Goal: Transaction & Acquisition: Purchase product/service

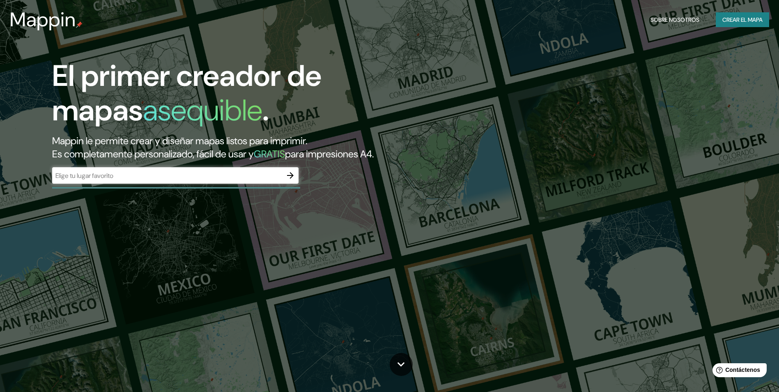
click at [227, 179] on input "text" at bounding box center [167, 175] width 230 height 9
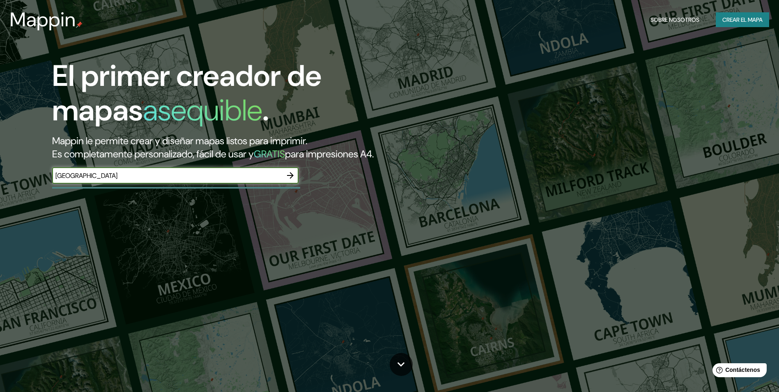
type input "[GEOGRAPHIC_DATA]"
click at [290, 175] on icon "button" at bounding box center [291, 176] width 10 height 10
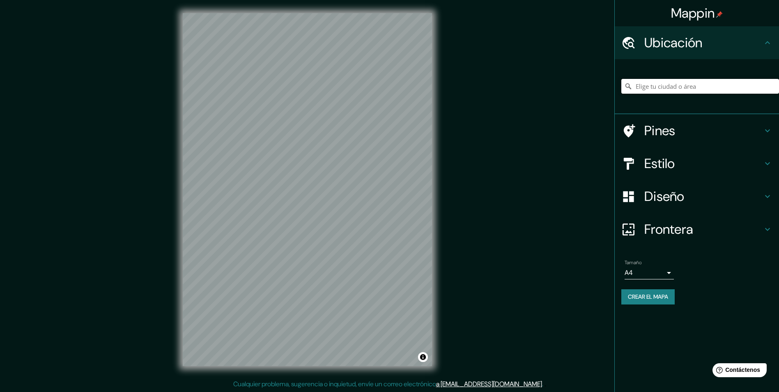
click at [687, 90] on input "Elige tu ciudad o área" at bounding box center [701, 86] width 158 height 15
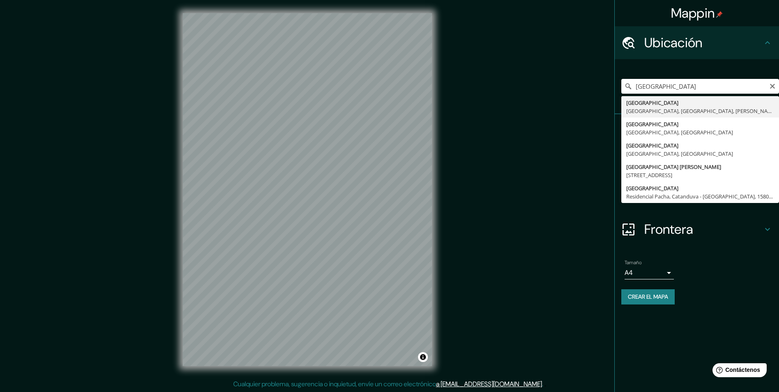
type input "[GEOGRAPHIC_DATA], [GEOGRAPHIC_DATA], [GEOGRAPHIC_DATA], [PERSON_NAME][GEOGRAPH…"
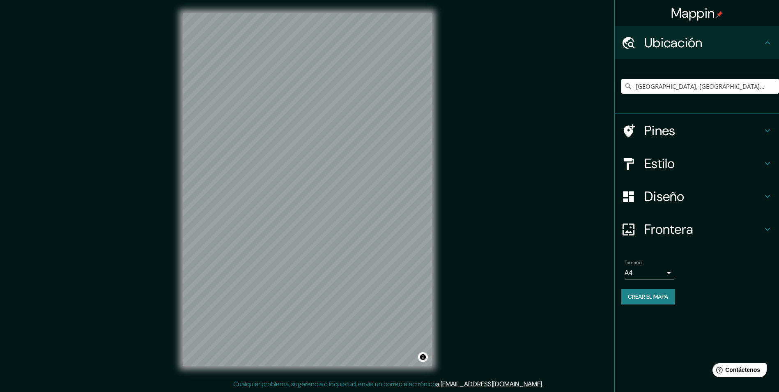
click at [764, 129] on icon at bounding box center [768, 131] width 10 height 10
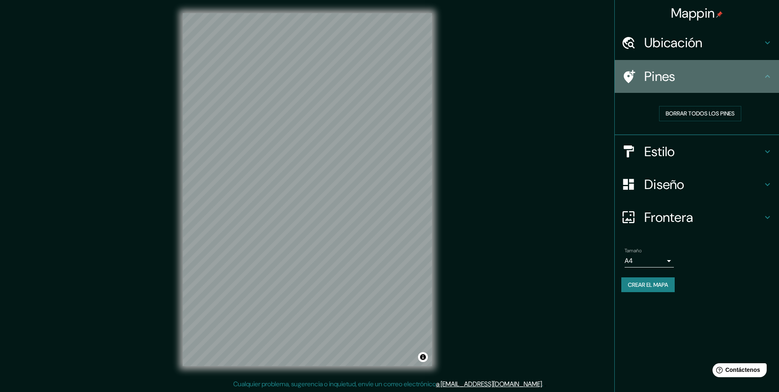
click at [761, 75] on h4 "Pines" at bounding box center [704, 76] width 118 height 16
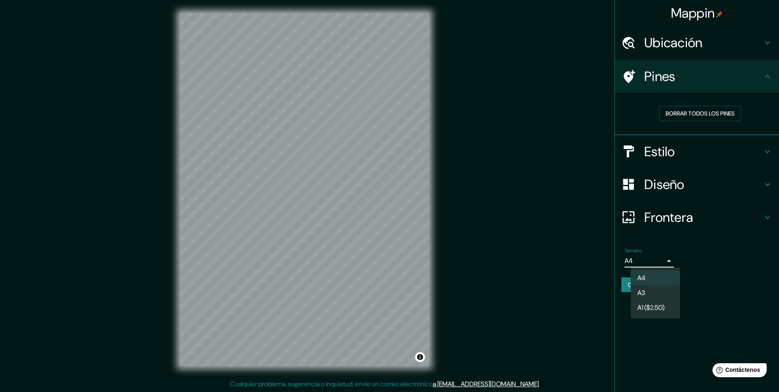
click at [663, 263] on body "Mappin Ubicación [GEOGRAPHIC_DATA], [GEOGRAPHIC_DATA], [GEOGRAPHIC_DATA], [PERS…" at bounding box center [389, 196] width 779 height 392
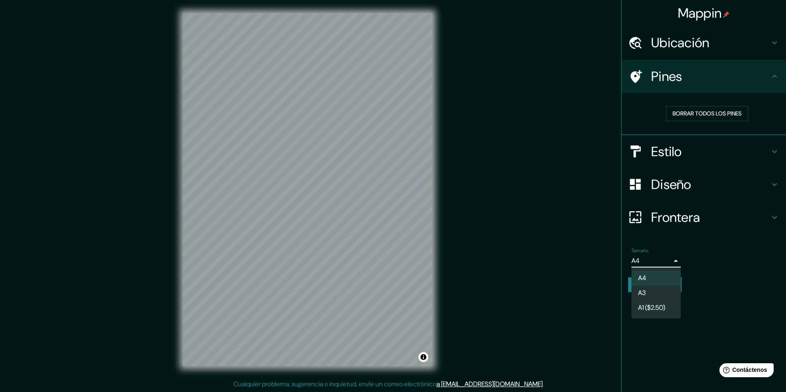
click at [705, 262] on div at bounding box center [393, 196] width 786 height 392
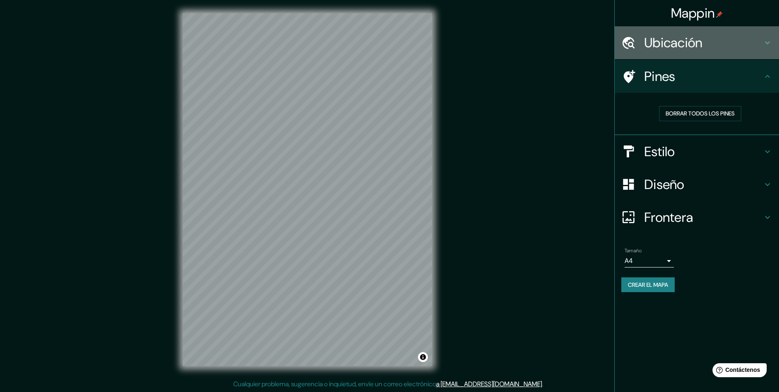
click at [761, 32] on div "Ubicación" at bounding box center [697, 42] width 164 height 33
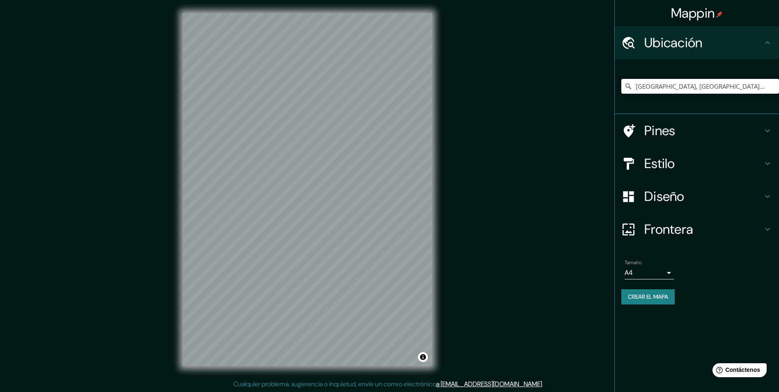
click at [761, 32] on div "Ubicación" at bounding box center [697, 42] width 164 height 33
click at [763, 130] on icon at bounding box center [768, 131] width 10 height 10
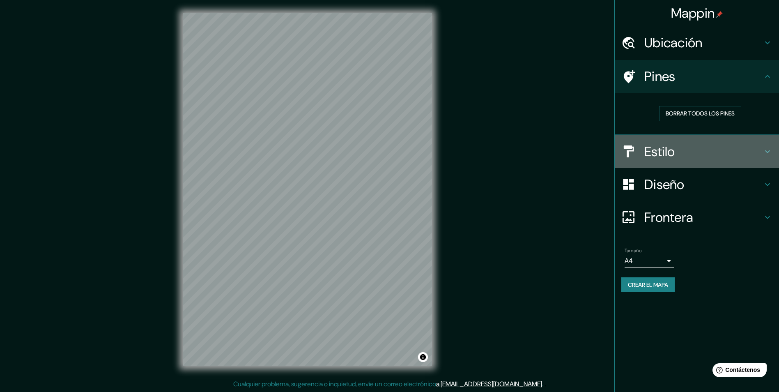
click at [761, 145] on h4 "Estilo" at bounding box center [704, 151] width 118 height 16
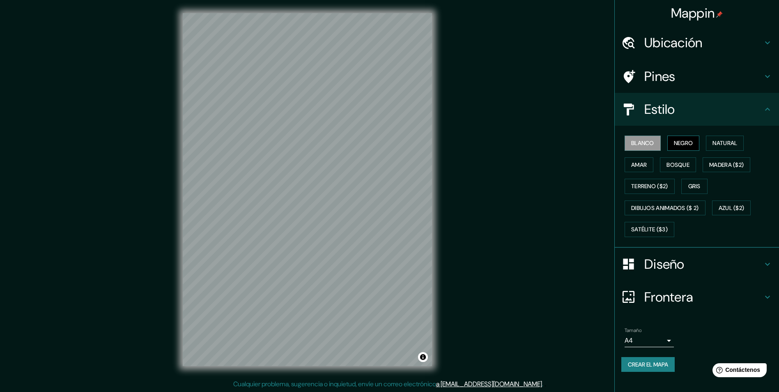
click at [686, 142] on font "Negro" at bounding box center [683, 143] width 19 height 10
click at [728, 144] on font "Natural" at bounding box center [725, 143] width 25 height 10
click at [649, 159] on button "Amar" at bounding box center [639, 164] width 29 height 15
click at [674, 166] on font "Bosque" at bounding box center [678, 165] width 23 height 10
click at [722, 162] on font "Madera ($2)" at bounding box center [727, 165] width 35 height 10
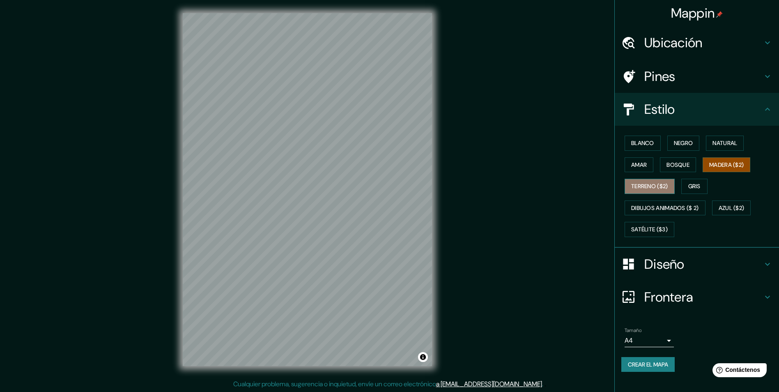
click at [667, 184] on font "Terreno ($2)" at bounding box center [649, 186] width 37 height 10
click at [691, 184] on font "Gris" at bounding box center [695, 186] width 12 height 10
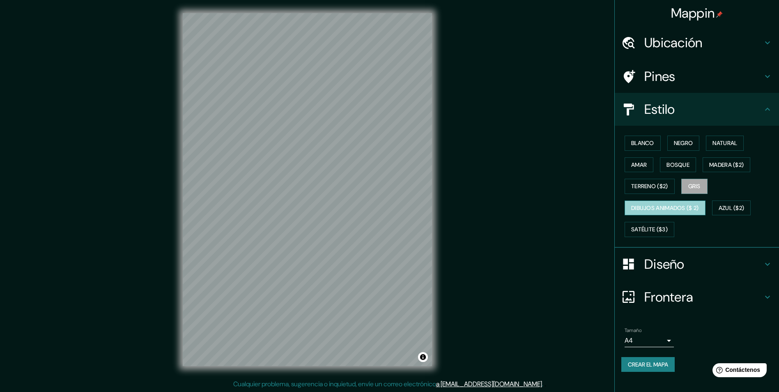
click at [704, 211] on button "Dibujos animados ($ 2)" at bounding box center [665, 208] width 81 height 15
click at [735, 207] on font "Azul ($2)" at bounding box center [732, 208] width 26 height 10
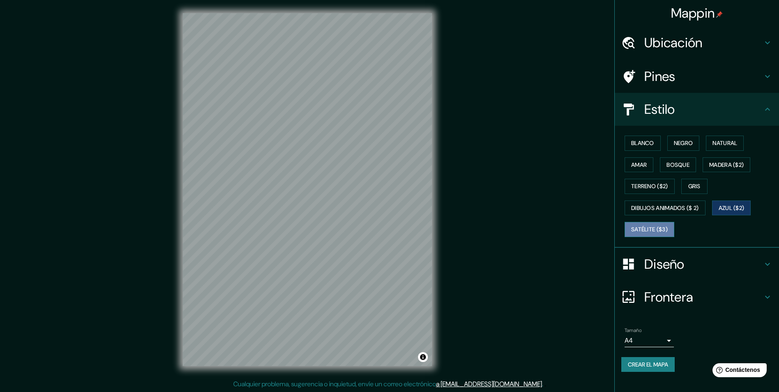
click at [658, 226] on font "Satélite ($3)" at bounding box center [649, 229] width 37 height 10
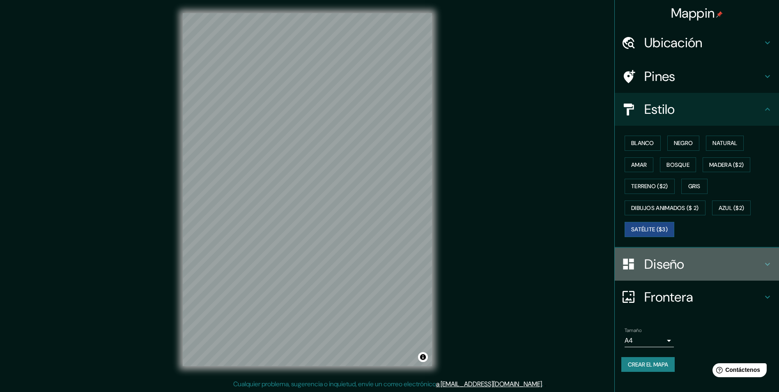
click at [714, 263] on h4 "Diseño" at bounding box center [704, 264] width 118 height 16
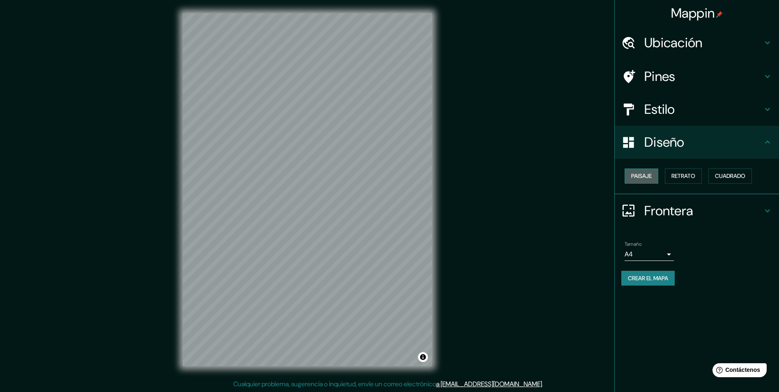
click at [645, 177] on font "Paisaje" at bounding box center [641, 176] width 21 height 10
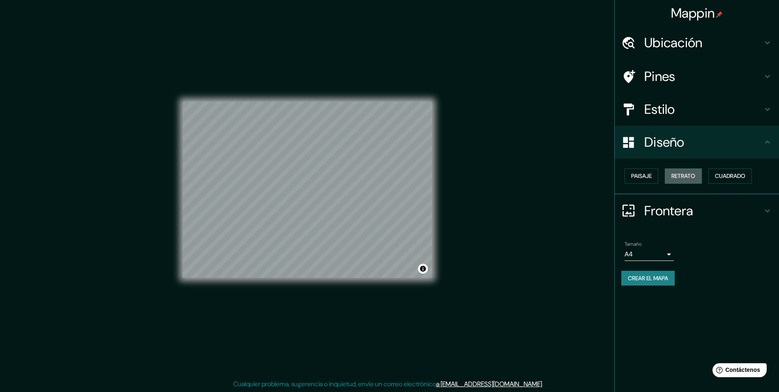
click at [679, 178] on font "Retrato" at bounding box center [684, 176] width 24 height 10
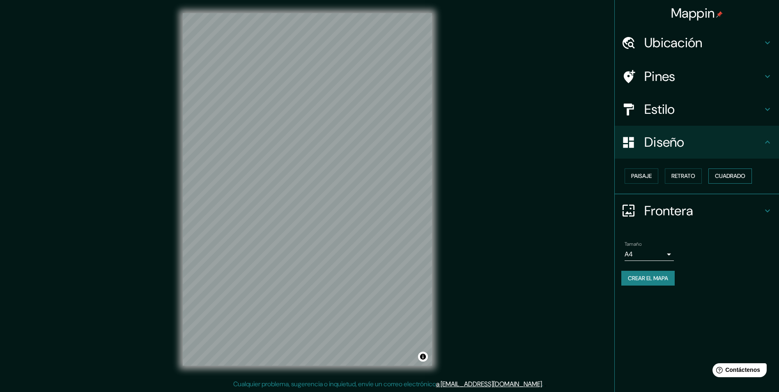
click at [731, 177] on font "Cuadrado" at bounding box center [730, 176] width 30 height 10
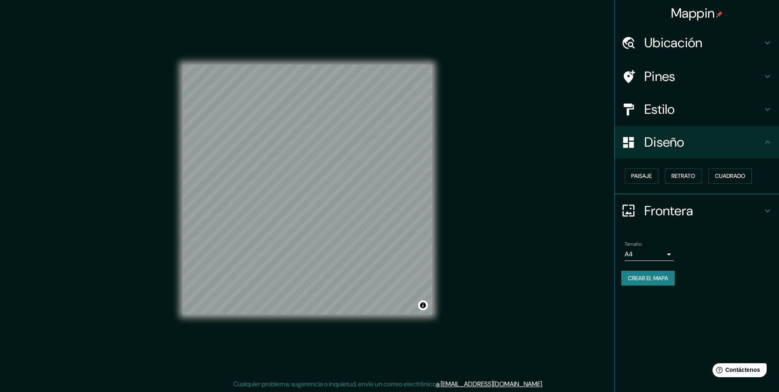
click at [772, 143] on icon at bounding box center [768, 142] width 10 height 10
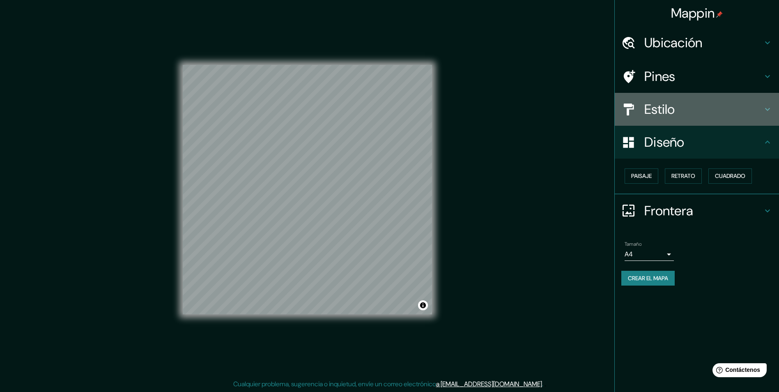
click at [763, 106] on icon at bounding box center [768, 109] width 10 height 10
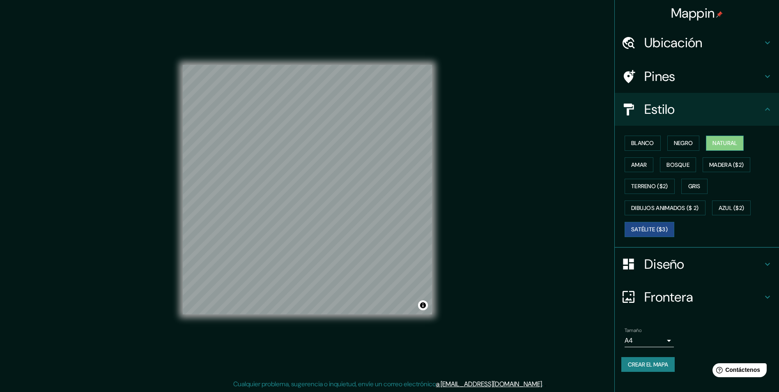
click at [712, 145] on button "Natural" at bounding box center [725, 143] width 38 height 15
click at [703, 144] on div "Blanco Negro Natural [PERSON_NAME] ($2) Terreno ($2) Gris Dibujos animados ($ 2…" at bounding box center [701, 186] width 158 height 108
click at [688, 141] on font "Negro" at bounding box center [683, 143] width 19 height 10
click at [718, 143] on font "Natural" at bounding box center [725, 143] width 25 height 10
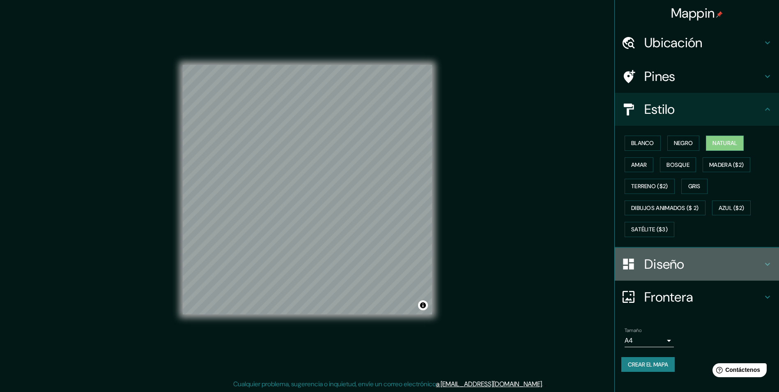
click at [769, 269] on icon at bounding box center [768, 264] width 10 height 10
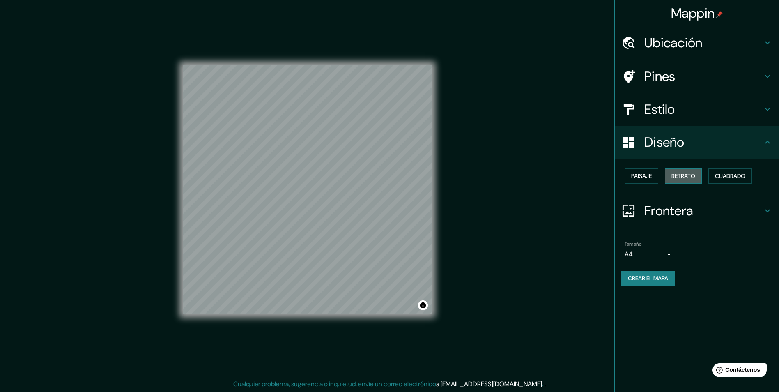
click at [680, 169] on button "Retrato" at bounding box center [683, 175] width 37 height 15
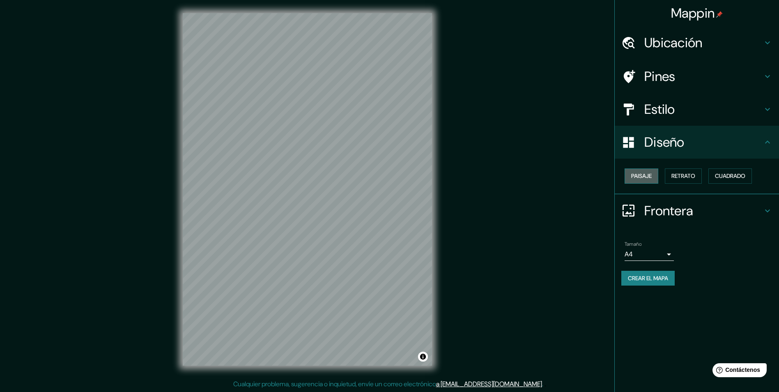
click at [650, 176] on font "Paisaje" at bounding box center [641, 176] width 21 height 10
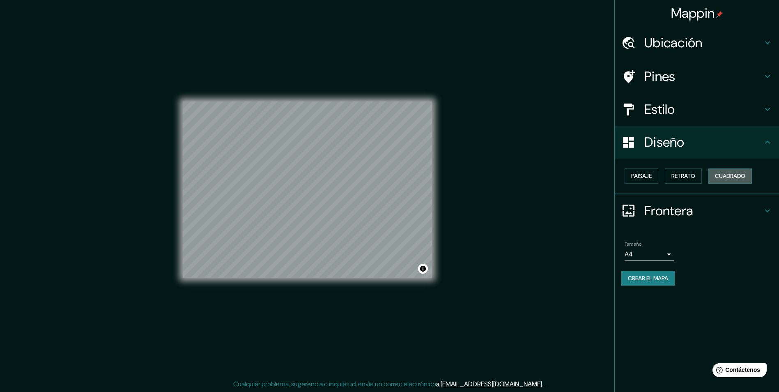
click at [719, 174] on font "Cuadrado" at bounding box center [730, 176] width 30 height 10
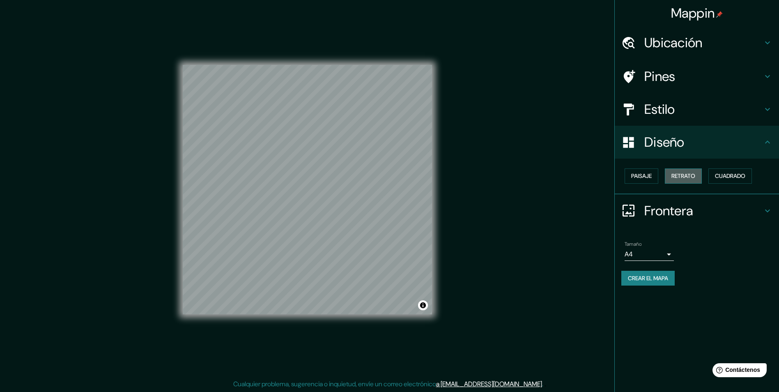
click at [690, 175] on font "Retrato" at bounding box center [684, 176] width 24 height 10
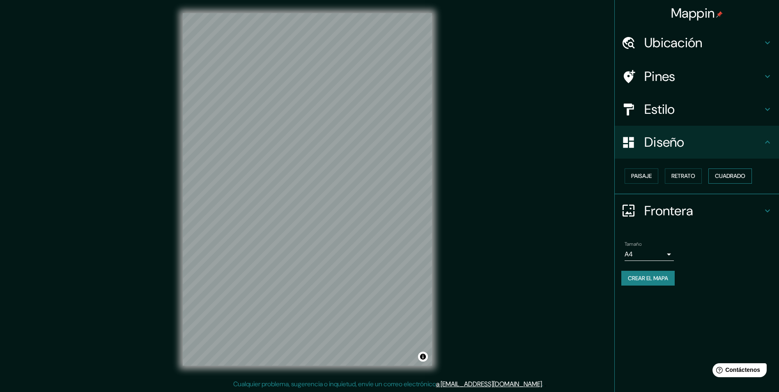
click at [732, 176] on font "Cuadrado" at bounding box center [730, 176] width 30 height 10
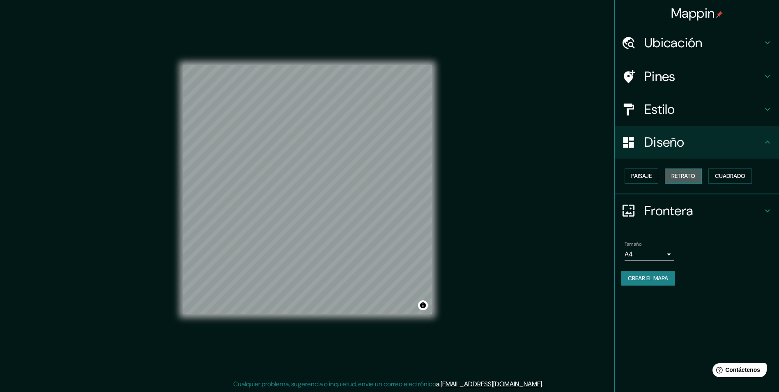
click at [675, 177] on font "Retrato" at bounding box center [684, 176] width 24 height 10
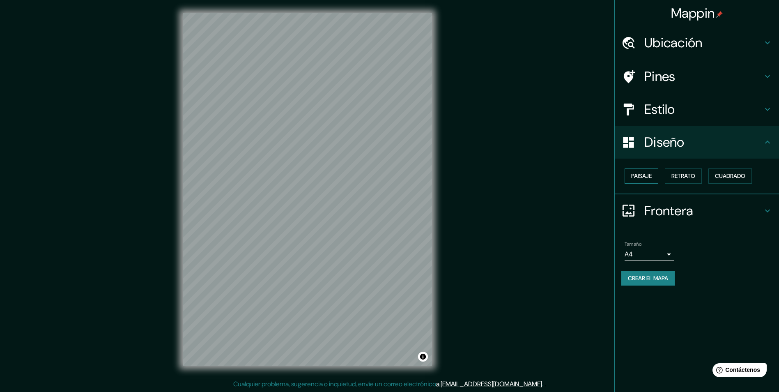
click at [647, 177] on font "Paisaje" at bounding box center [641, 176] width 21 height 10
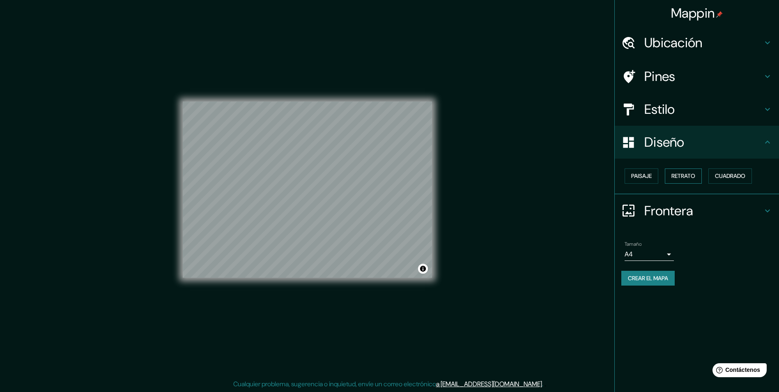
click at [674, 174] on font "Retrato" at bounding box center [684, 176] width 24 height 10
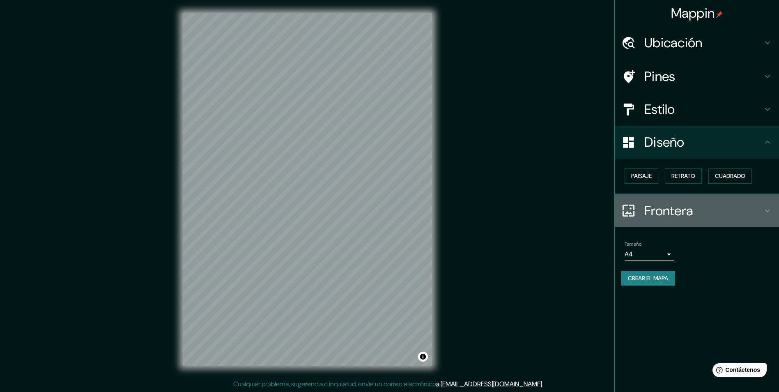
click at [765, 206] on icon at bounding box center [768, 211] width 10 height 10
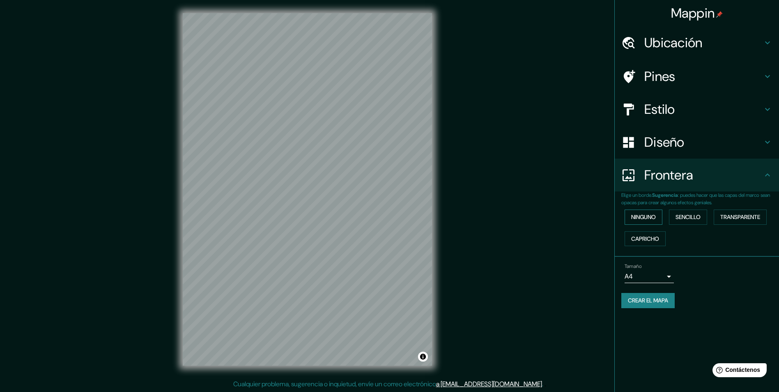
click at [649, 219] on font "Ninguno" at bounding box center [643, 217] width 25 height 10
click at [688, 218] on font "Sencillo" at bounding box center [688, 217] width 25 height 10
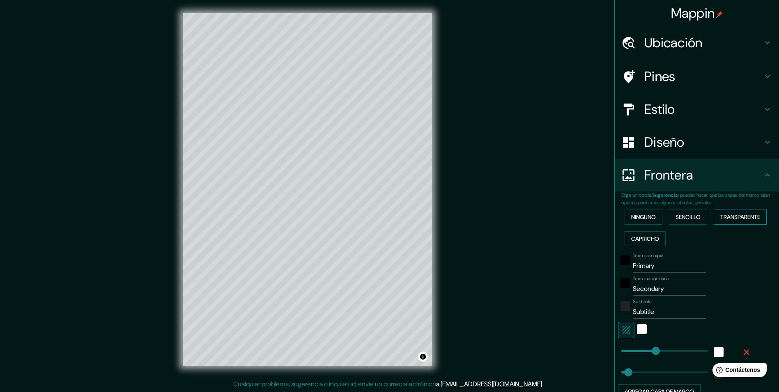
click at [729, 216] on font "Transparente" at bounding box center [741, 217] width 40 height 10
click at [644, 237] on font "Capricho" at bounding box center [645, 239] width 28 height 10
click at [728, 219] on font "Transparente" at bounding box center [741, 217] width 40 height 10
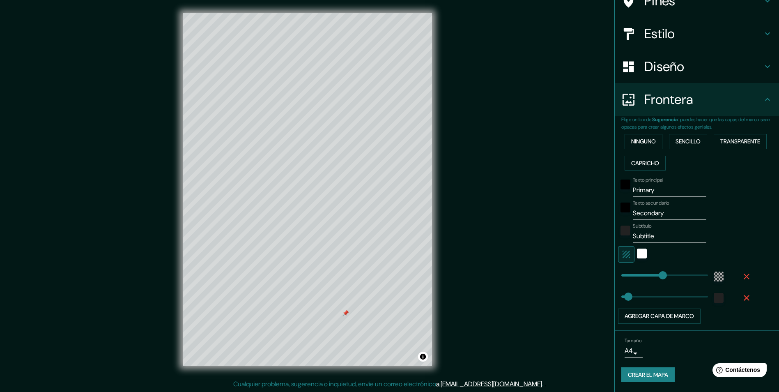
scroll to position [0, 0]
click at [346, 316] on div at bounding box center [346, 312] width 7 height 7
type input "49"
type input "0"
drag, startPoint x: 657, startPoint y: 273, endPoint x: 592, endPoint y: 274, distance: 65.3
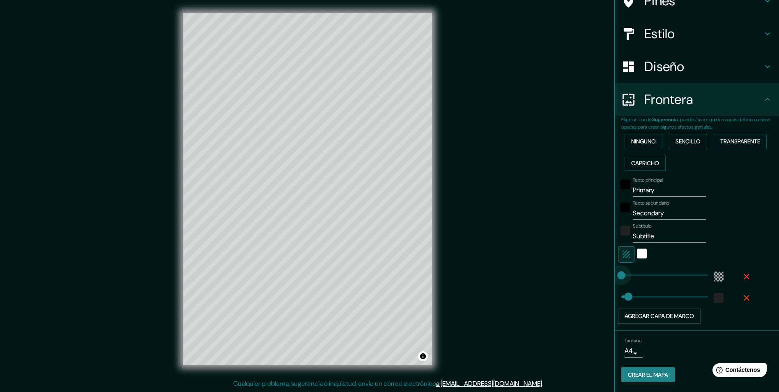
type input "49"
type input "375"
drag, startPoint x: 616, startPoint y: 270, endPoint x: 670, endPoint y: 270, distance: 53.8
type input "49"
type input "187"
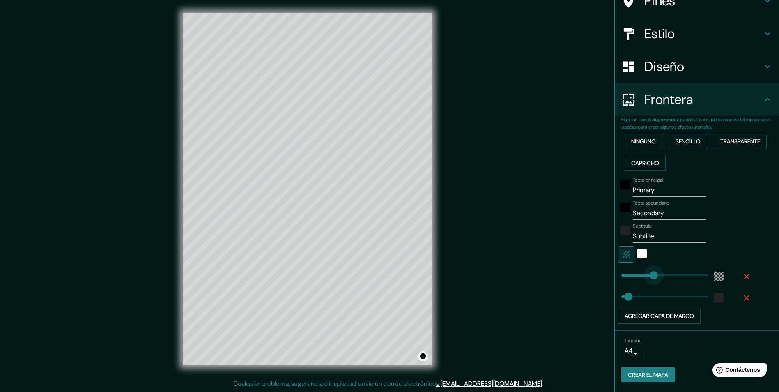
drag, startPoint x: 661, startPoint y: 273, endPoint x: 641, endPoint y: 274, distance: 19.3
type input "49"
click at [637, 255] on div "Blanco" at bounding box center [642, 254] width 10 height 10
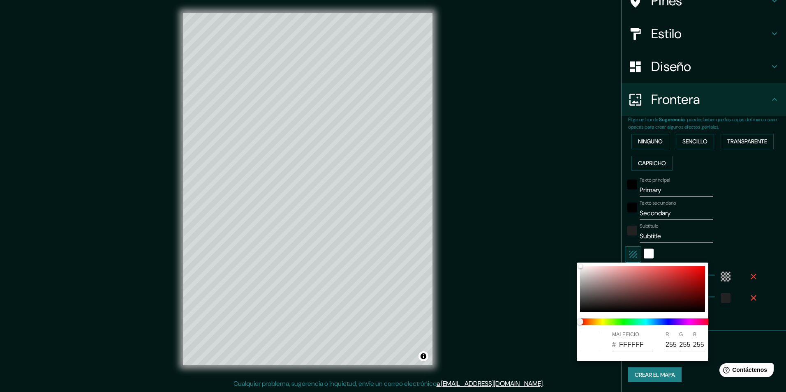
click at [755, 230] on div at bounding box center [393, 196] width 786 height 392
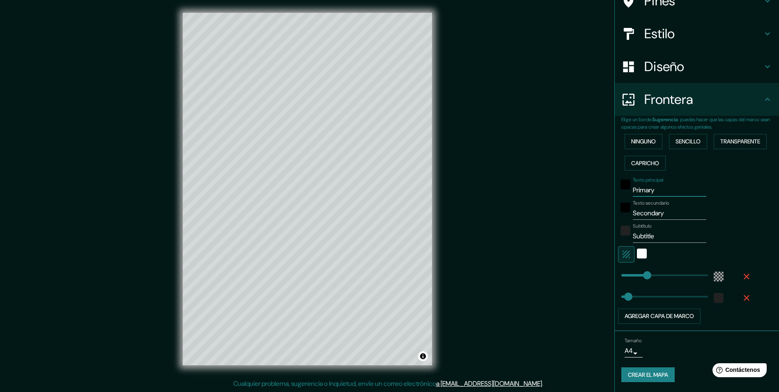
click at [658, 192] on input "Primary" at bounding box center [670, 190] width 74 height 13
drag, startPoint x: 658, startPoint y: 192, endPoint x: 619, endPoint y: 194, distance: 38.7
click at [619, 194] on div "Texto principal Primary" at bounding box center [685, 187] width 135 height 20
type input "l"
type input "49"
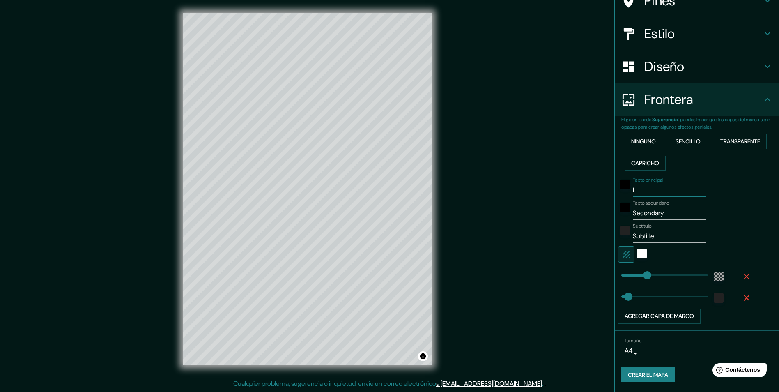
type input "lo"
type input "49"
type input "l"
type input "49"
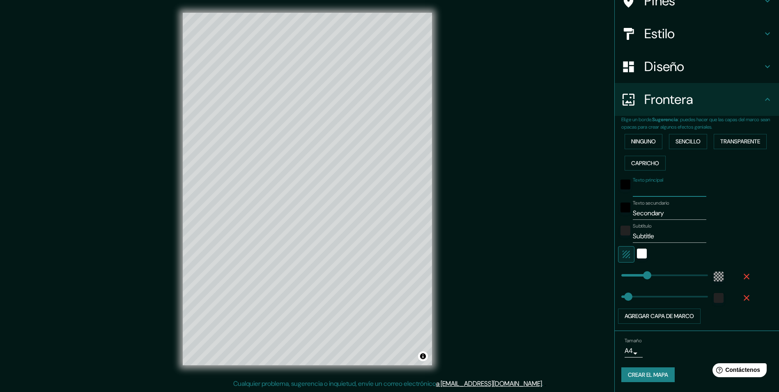
type input "L"
type input "49"
type input "LO"
type input "49"
type input "LON"
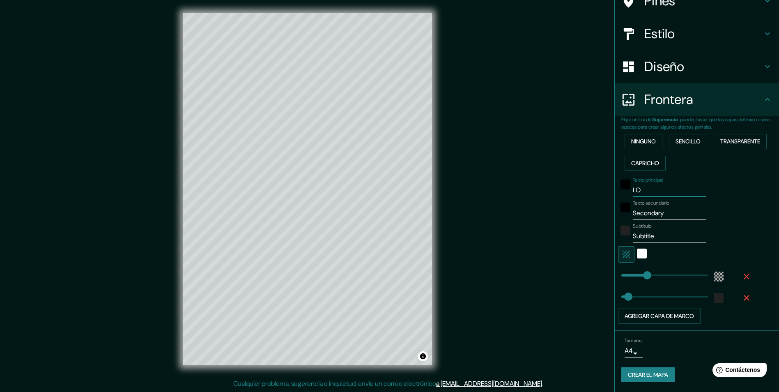
type input "49"
type input "LOND"
type input "49"
type input "LONDR"
type input "49"
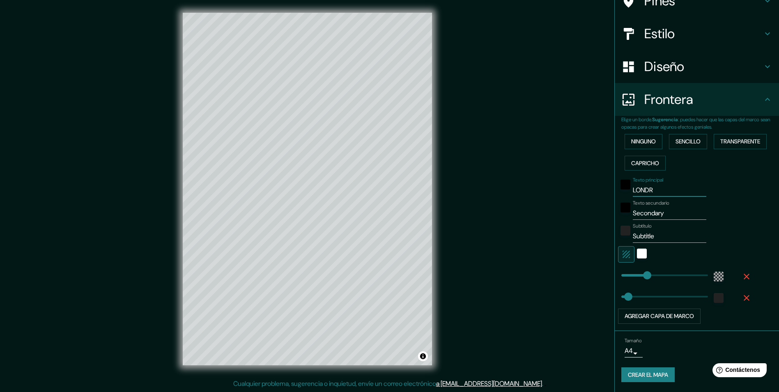
type input "[PERSON_NAME]"
type input "49"
type input "[GEOGRAPHIC_DATA]"
type input "49"
type input "[GEOGRAPHIC_DATA]"
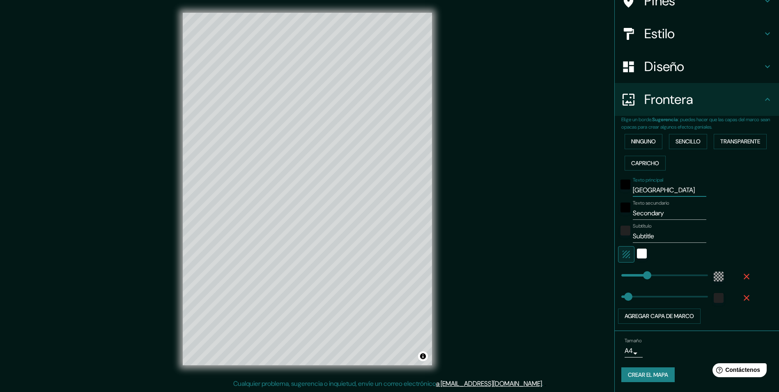
click at [750, 197] on div "Texto principal LONDRES Texto secundario Secondary Subtítulo Subtitle Agregar c…" at bounding box center [701, 249] width 158 height 150
click at [680, 214] on input "Secondary" at bounding box center [670, 213] width 74 height 13
type input "Secondar"
type input "49"
type input "S"
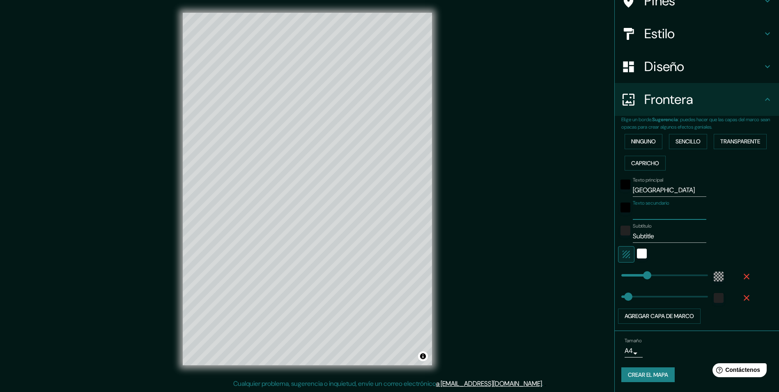
type input "49"
click at [668, 239] on input "Subtitle" at bounding box center [670, 236] width 74 height 13
type input "Subtitl"
type input "49"
type input "Subtit"
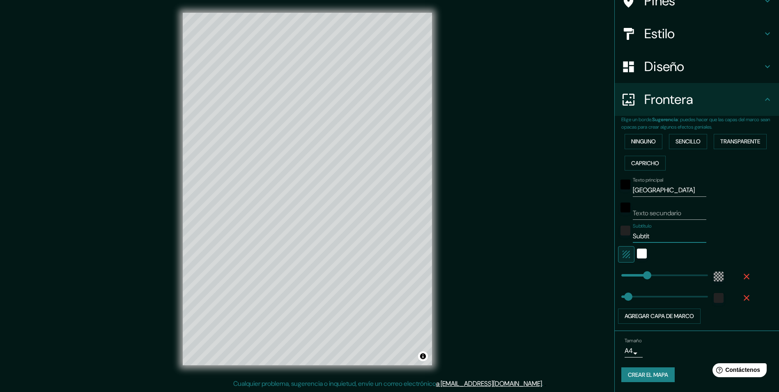
type input "49"
type input "Subti"
type input "49"
type input "Subt"
type input "49"
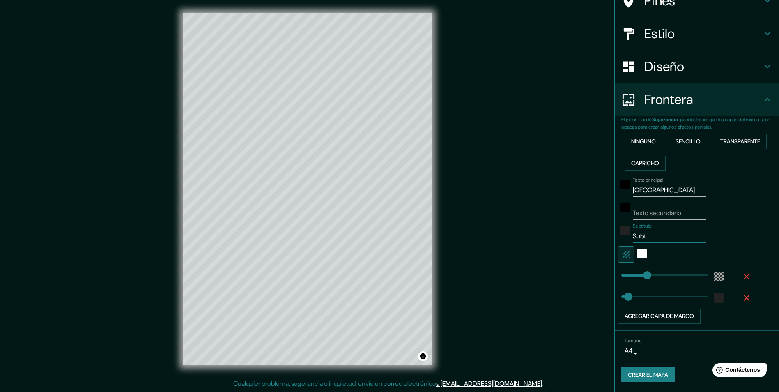
type input "Sub"
type input "49"
type input "Su"
type input "49"
type input "S"
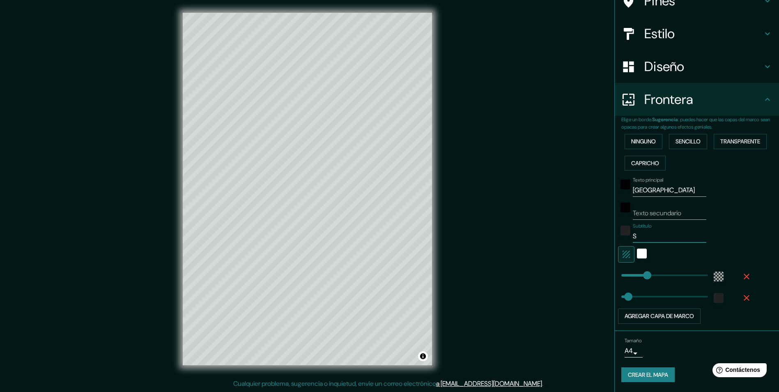
type input "49"
type input "I"
type input "49"
type input "INB"
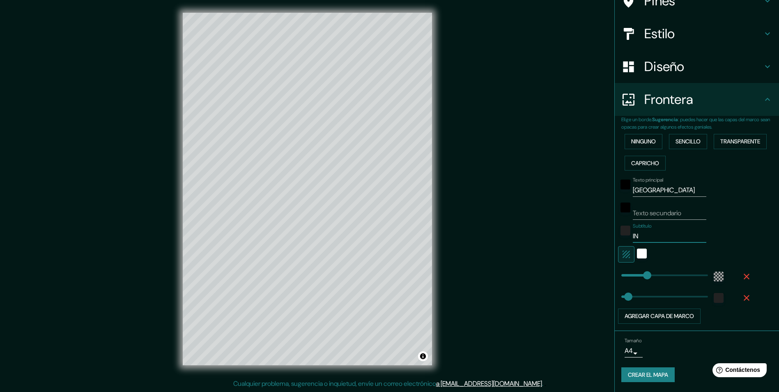
type input "49"
type input "IN"
type input "49"
type input "ING"
type input "49"
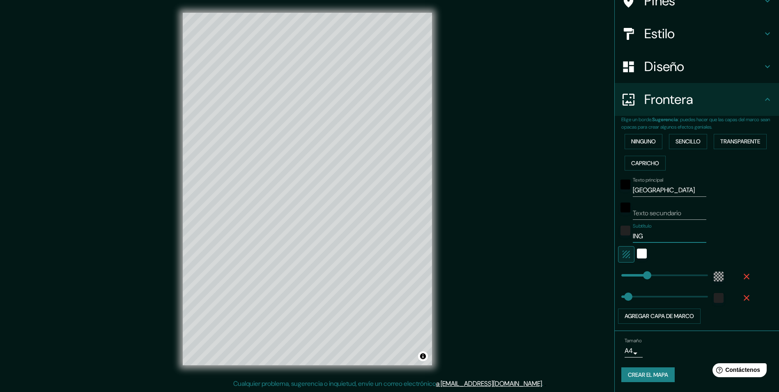
type input "INGL"
type input "49"
type input "INGLA"
type input "49"
type input "INGLAT"
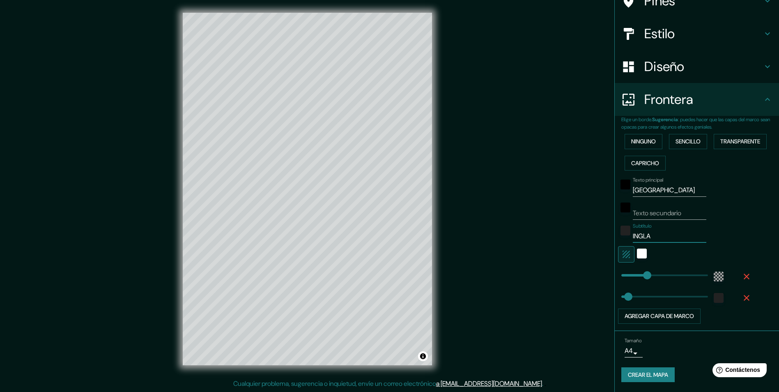
type input "49"
type input "INGLATE"
type input "49"
type input "INGLATER"
type input "49"
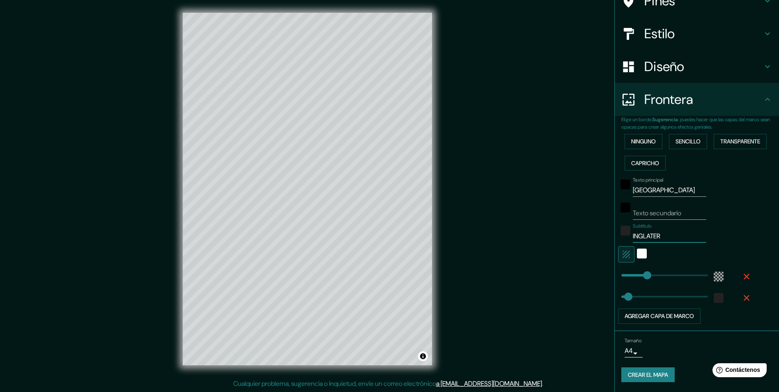
type input "INGLATERR"
type input "49"
type input "[GEOGRAPHIC_DATA]"
type input "49"
type input "[GEOGRAPHIC_DATA]"
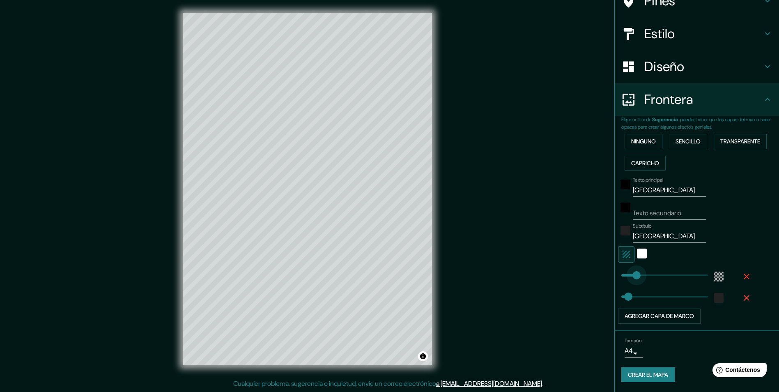
type input "0"
drag, startPoint x: 643, startPoint y: 276, endPoint x: 611, endPoint y: 278, distance: 32.1
type input "49"
type input "135"
type input "210"
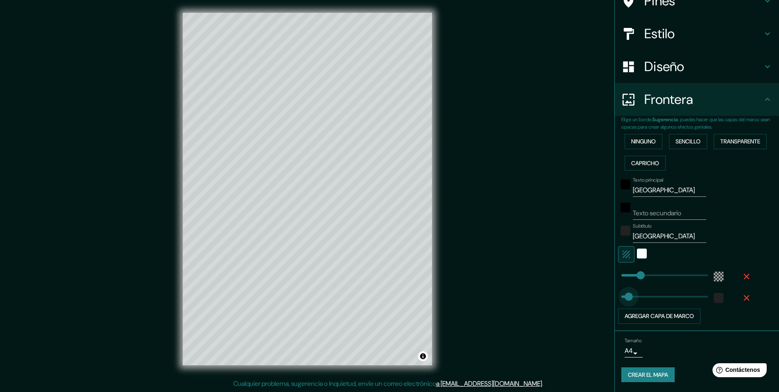
drag, startPoint x: 622, startPoint y: 298, endPoint x: 648, endPoint y: 297, distance: 25.5
type input "0"
drag, startPoint x: 648, startPoint y: 297, endPoint x: 589, endPoint y: 297, distance: 59.6
type input "26"
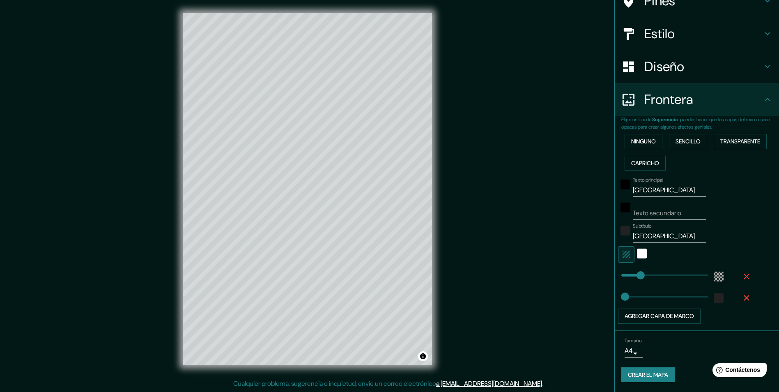
click at [689, 214] on input "Texto secundario" at bounding box center [670, 213] width 74 height 13
type input "L"
type input "26"
type input "LO"
type input "26"
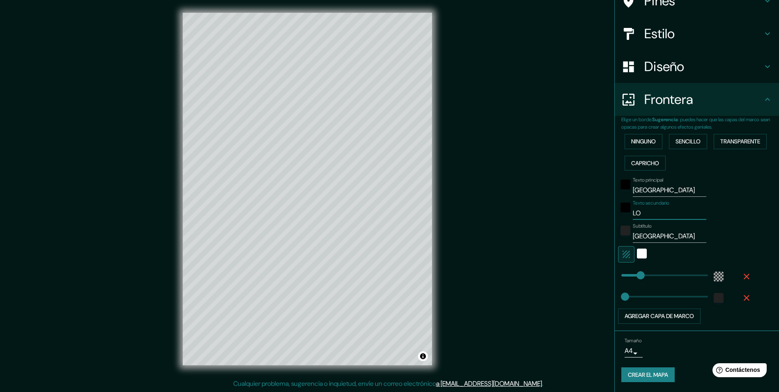
type input "LON"
type input "26"
type input "LOND"
type input "26"
type input "LONDR"
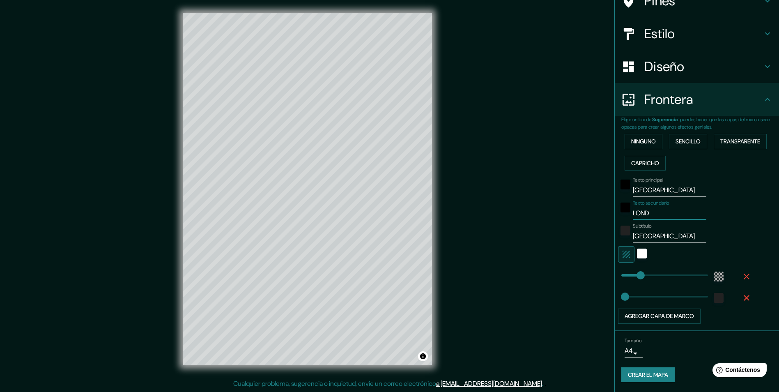
type input "26"
type input "[PERSON_NAME]"
type input "26"
type input "[GEOGRAPHIC_DATA]"
type input "26"
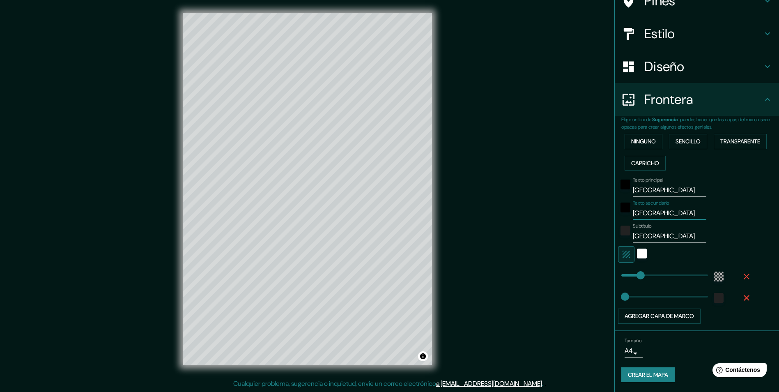
type input "[GEOGRAPHIC_DATA]"
click at [678, 191] on input "[GEOGRAPHIC_DATA]" at bounding box center [670, 190] width 74 height 13
type input "[PERSON_NAME]"
type input "26"
type input "L"
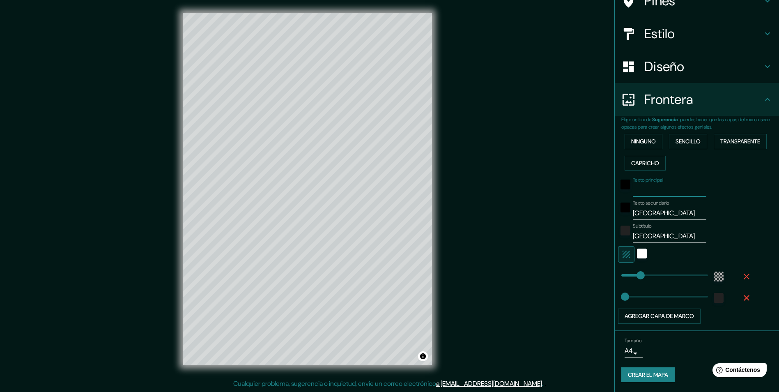
type input "26"
click at [737, 217] on div "Texto secundario [GEOGRAPHIC_DATA]" at bounding box center [685, 210] width 135 height 20
type input "138"
drag, startPoint x: 621, startPoint y: 298, endPoint x: 635, endPoint y: 299, distance: 14.4
type input "81"
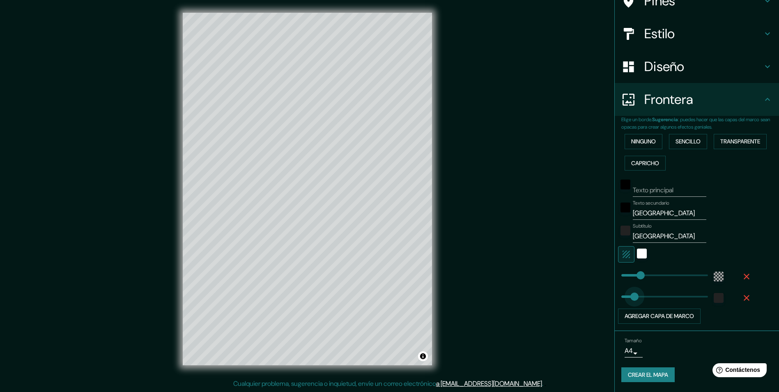
drag, startPoint x: 634, startPoint y: 299, endPoint x: 627, endPoint y: 299, distance: 7.8
type input "0"
type input "14"
click at [677, 314] on button "Agregar capa de marco" at bounding box center [659, 316] width 83 height 15
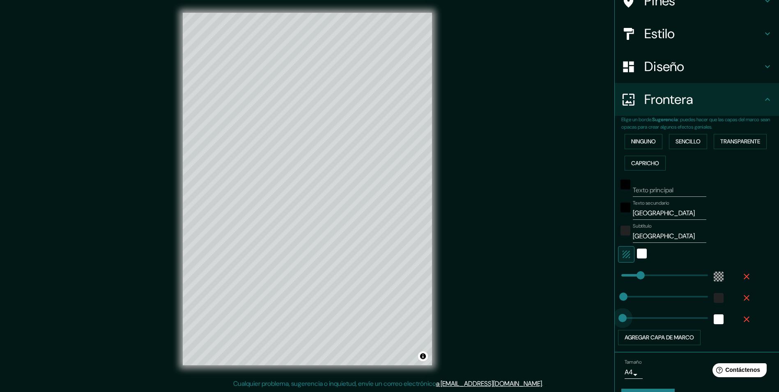
type input "0"
drag, startPoint x: 652, startPoint y: 319, endPoint x: 604, endPoint y: 320, distance: 47.3
click at [734, 139] on font "Transparente" at bounding box center [741, 141] width 40 height 10
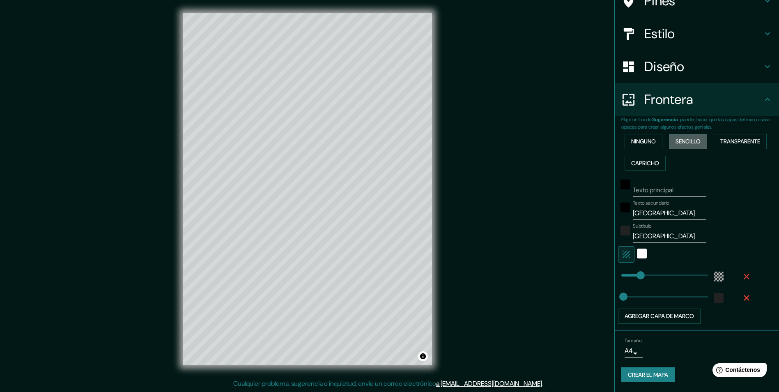
click at [696, 142] on font "Sencillo" at bounding box center [688, 141] width 25 height 10
click at [637, 165] on font "Capricho" at bounding box center [645, 163] width 28 height 10
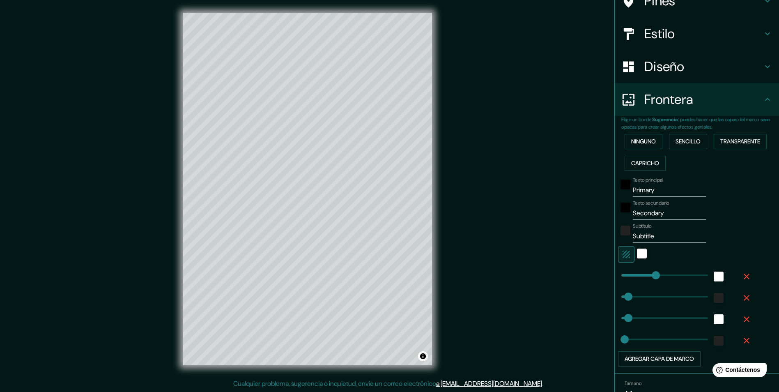
click at [716, 131] on div "Ninguno Sencillo Transparente Capricho" at bounding box center [701, 152] width 158 height 43
click at [726, 144] on font "Transparente" at bounding box center [741, 141] width 40 height 10
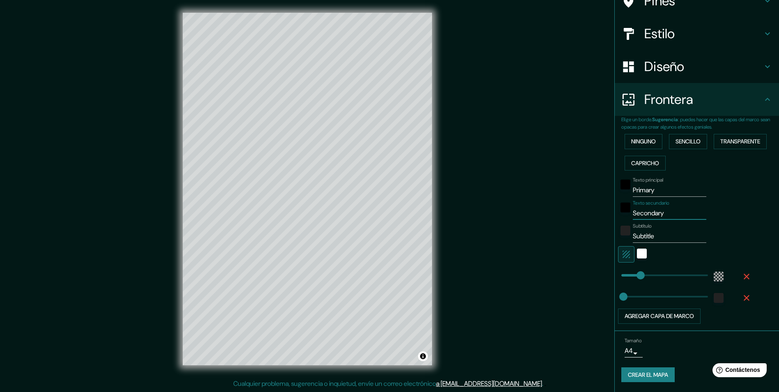
click at [667, 212] on input "Secondary" at bounding box center [670, 213] width 74 height 13
drag, startPoint x: 667, startPoint y: 212, endPoint x: 615, endPoint y: 216, distance: 52.3
click at [618, 216] on div "Texto secundario Secondary" at bounding box center [685, 210] width 135 height 20
type input "[GEOGRAPHIC_DATA]"
click at [657, 229] on div "Subtítulo Subtitle" at bounding box center [670, 233] width 74 height 20
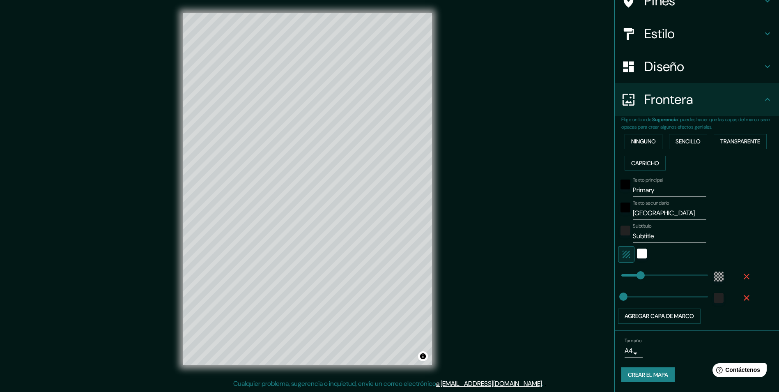
click at [660, 236] on input "Subtitle" at bounding box center [670, 236] width 74 height 13
type input "S"
type input "[GEOGRAPHIC_DATA]"
drag, startPoint x: 654, startPoint y: 188, endPoint x: 591, endPoint y: 199, distance: 63.5
click at [591, 199] on div "Mappin Ubicación [GEOGRAPHIC_DATA], [GEOGRAPHIC_DATA], [GEOGRAPHIC_DATA], [PERS…" at bounding box center [389, 196] width 779 height 392
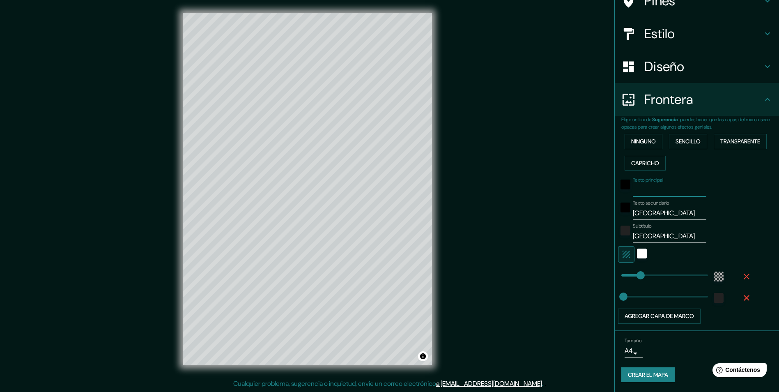
click at [721, 192] on div "Texto principal" at bounding box center [685, 187] width 135 height 20
click at [754, 62] on h4 "Diseño" at bounding box center [704, 66] width 118 height 16
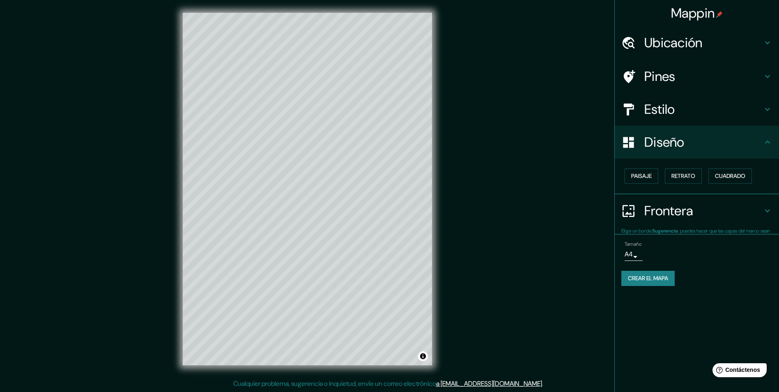
scroll to position [0, 0]
click at [737, 175] on font "Cuadrado" at bounding box center [730, 176] width 30 height 10
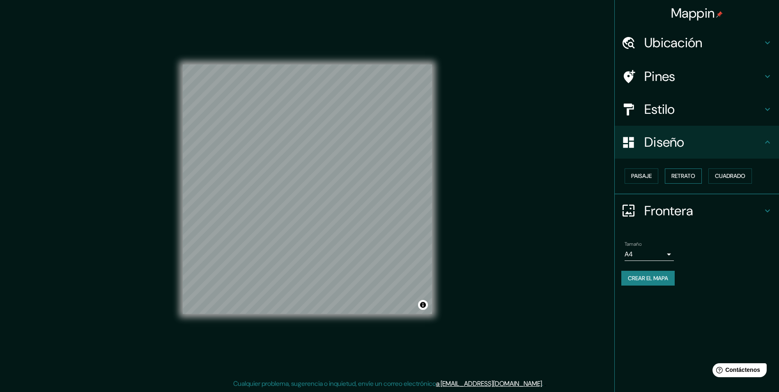
click at [691, 176] on font "Retrato" at bounding box center [684, 176] width 24 height 10
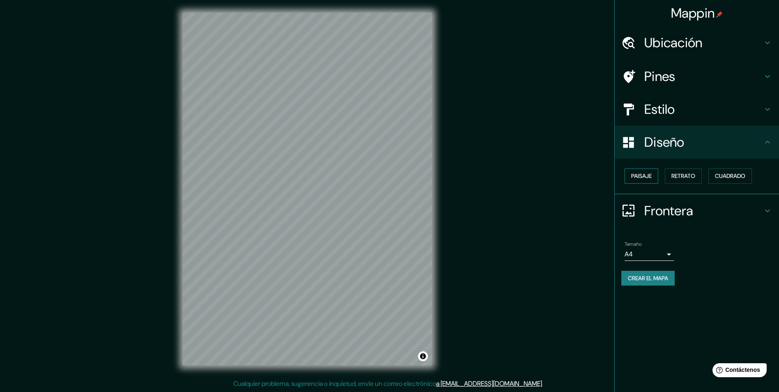
click at [645, 176] on font "Paisaje" at bounding box center [641, 176] width 21 height 10
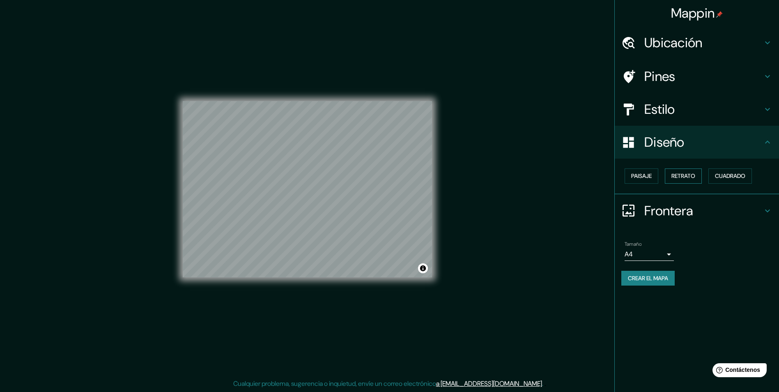
click at [682, 178] on font "Retrato" at bounding box center [684, 176] width 24 height 10
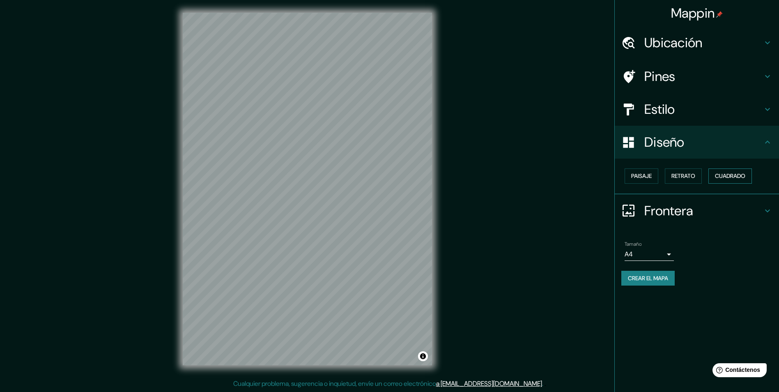
click at [746, 177] on font "Cuadrado" at bounding box center [730, 176] width 30 height 10
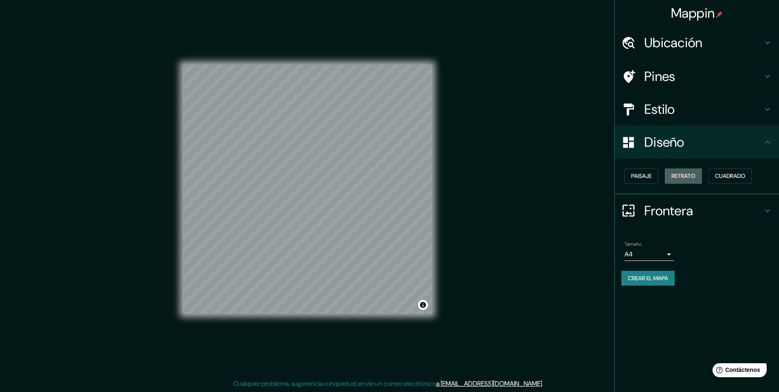
click at [702, 177] on button "Retrato" at bounding box center [683, 175] width 37 height 15
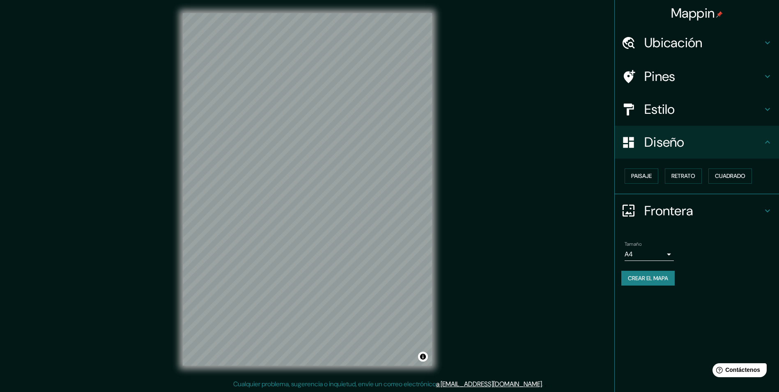
click at [763, 71] on h4 "Pines" at bounding box center [704, 76] width 118 height 16
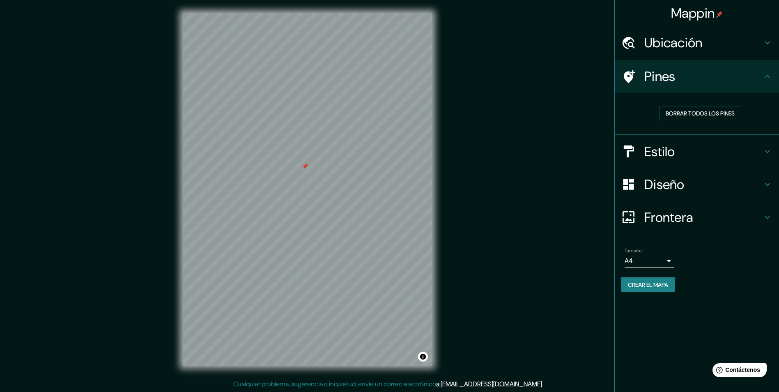
click at [305, 168] on div at bounding box center [305, 166] width 7 height 7
click at [743, 152] on h4 "Estilo" at bounding box center [704, 151] width 118 height 16
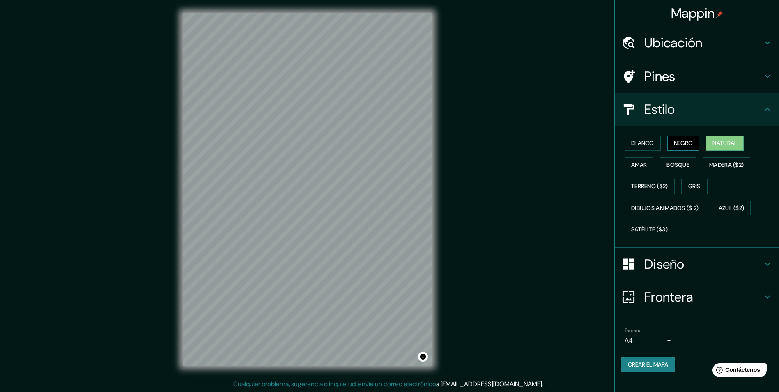
click at [681, 143] on font "Negro" at bounding box center [683, 143] width 19 height 10
click at [716, 139] on font "Natural" at bounding box center [725, 143] width 25 height 10
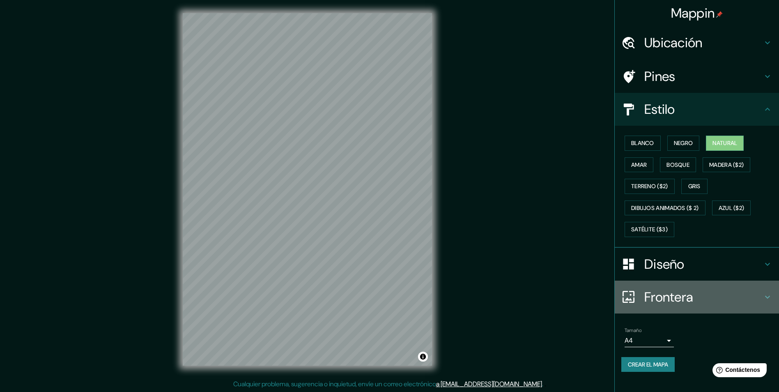
click at [754, 293] on h4 "Frontera" at bounding box center [704, 297] width 118 height 16
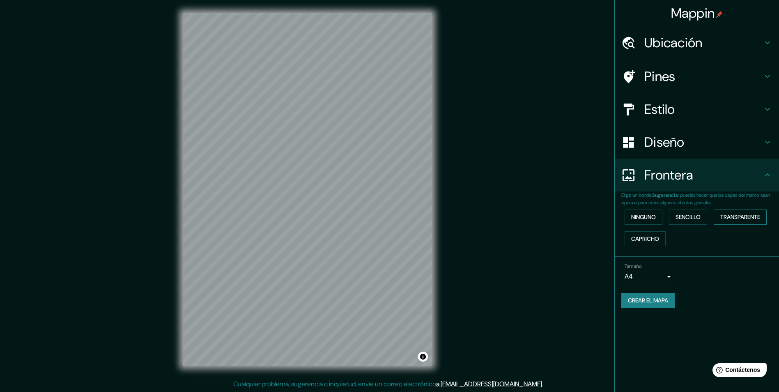
click at [745, 216] on font "Transparente" at bounding box center [741, 217] width 40 height 10
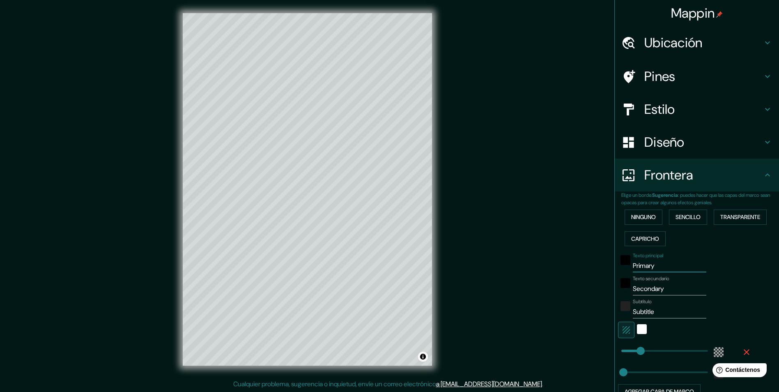
drag, startPoint x: 662, startPoint y: 268, endPoint x: 606, endPoint y: 268, distance: 56.7
click at [606, 268] on div "Mappin Ubicación [GEOGRAPHIC_DATA], [GEOGRAPHIC_DATA], [GEOGRAPHIC_DATA], [PERS…" at bounding box center [389, 196] width 779 height 392
drag, startPoint x: 669, startPoint y: 291, endPoint x: 601, endPoint y: 291, distance: 67.8
click at [601, 291] on div "Mappin Ubicación [GEOGRAPHIC_DATA], [GEOGRAPHIC_DATA], [GEOGRAPHIC_DATA], [PERS…" at bounding box center [389, 196] width 779 height 392
type input "[GEOGRAPHIC_DATA]"
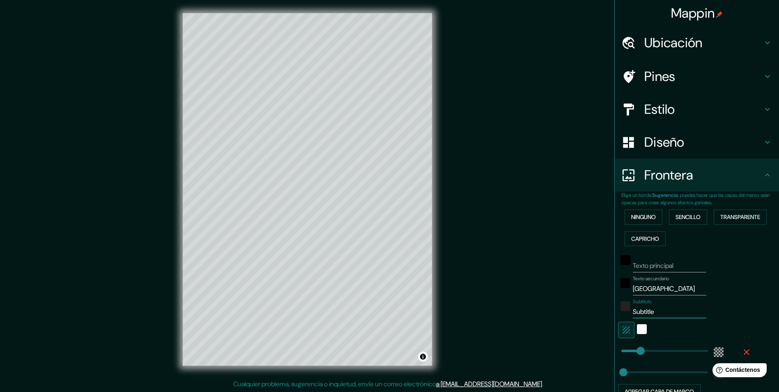
drag, startPoint x: 654, startPoint y: 312, endPoint x: 612, endPoint y: 318, distance: 42.4
click at [615, 318] on div "Elige un borde. Sugerencia : puedes hacer que las capas del marco sean opacas p…" at bounding box center [697, 298] width 164 height 215
type input "[GEOGRAPHIC_DATA]"
click at [747, 274] on div "Texto principal Texto secundario [GEOGRAPHIC_DATA] Subtítulo [GEOGRAPHIC_DATA] …" at bounding box center [687, 324] width 131 height 150
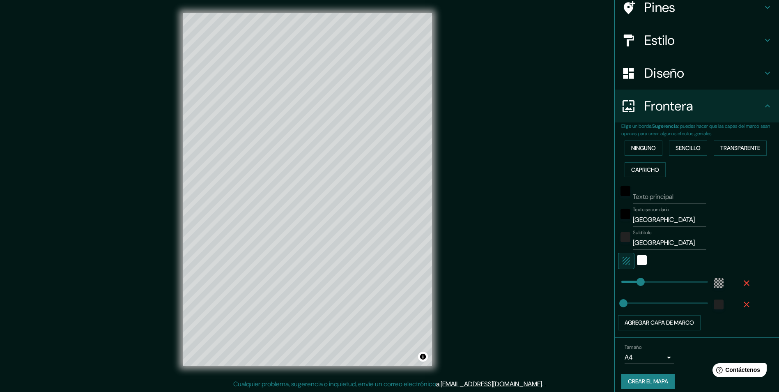
scroll to position [76, 0]
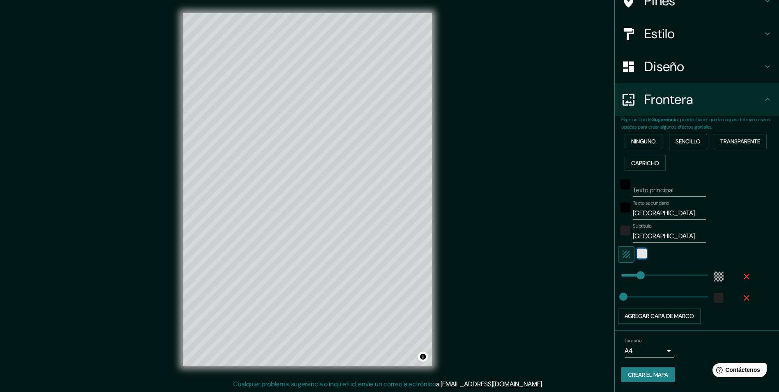
click at [637, 252] on div "Blanco" at bounding box center [642, 254] width 10 height 10
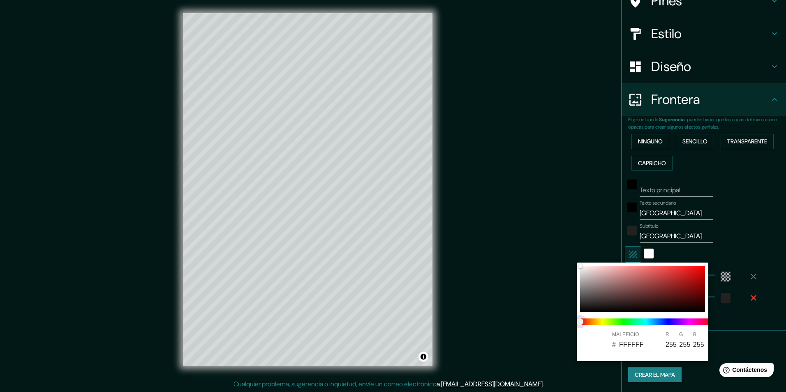
drag, startPoint x: 579, startPoint y: 319, endPoint x: 600, endPoint y: 319, distance: 21.4
click at [600, 319] on span at bounding box center [645, 321] width 131 height 7
click at [583, 320] on span "Control deslizante de color" at bounding box center [579, 321] width 7 height 7
click at [592, 320] on span at bounding box center [645, 321] width 131 height 7
type input "A16E6E"
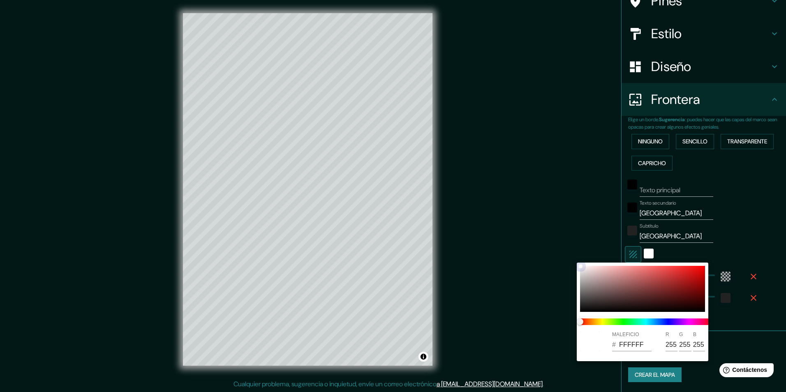
type input "161"
type input "110"
drag, startPoint x: 595, startPoint y: 283, endPoint x: 615, endPoint y: 280, distance: 20.3
click at [620, 281] on div at bounding box center [642, 289] width 125 height 46
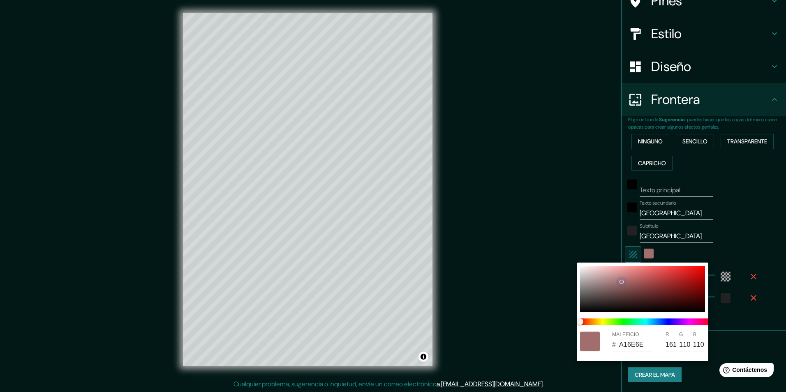
type input "A87171"
type input "168"
type input "113"
type input "B19494"
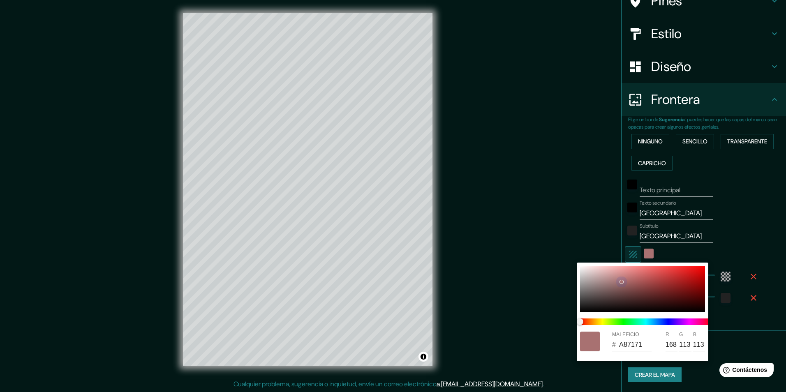
type input "177"
type input "148"
type input "B3A6A6"
type input "179"
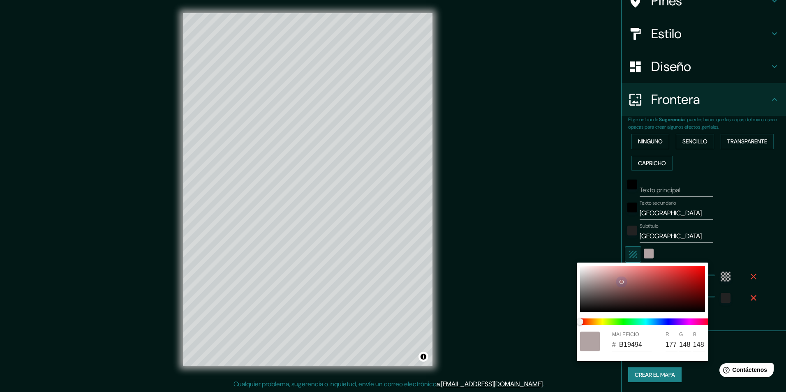
type input "166"
type input "BFB2B2"
type input "191"
type input "178"
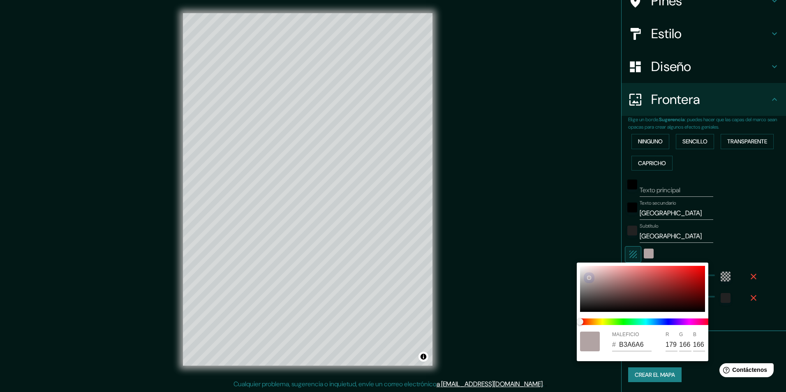
type input "178"
type input "E8DDDD"
type input "232"
type input "221"
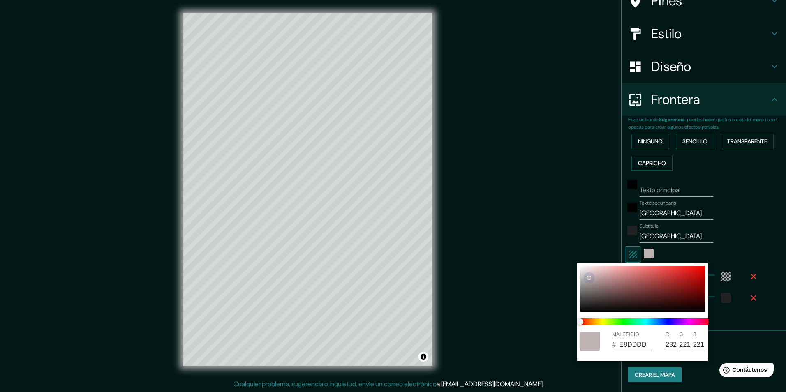
type input "F4EBEB"
type input "244"
type input "235"
type input "B5A9A9"
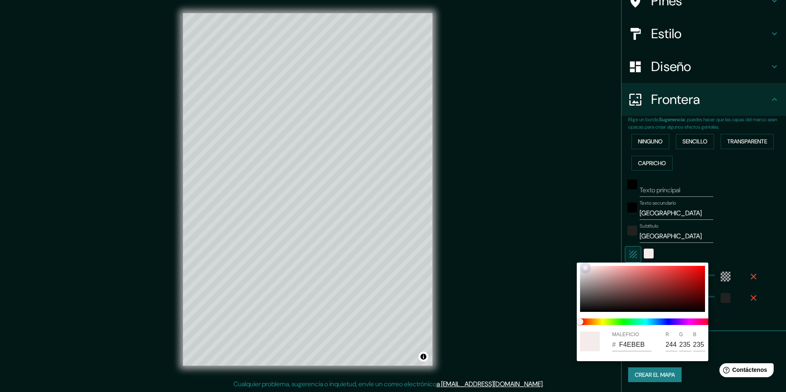
type input "181"
type input "169"
type input "9F9292"
type input "159"
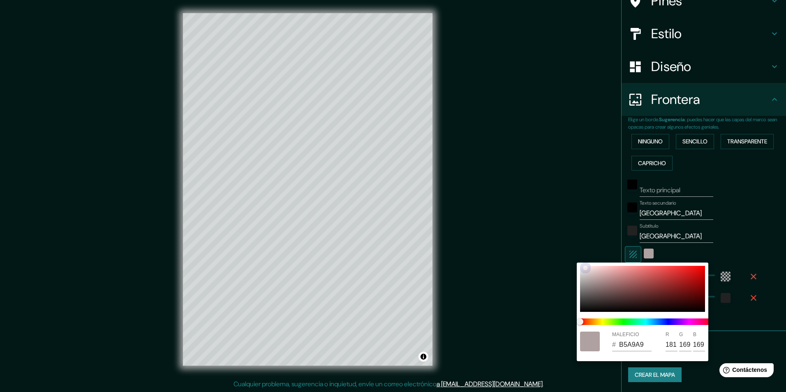
type input "146"
type input "6E6A6A"
type input "110"
type input "106"
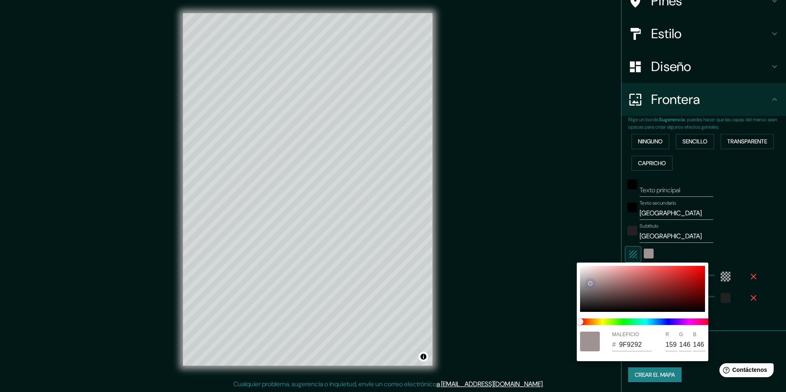
type input "106"
type input "454343"
type input "69"
type input "67"
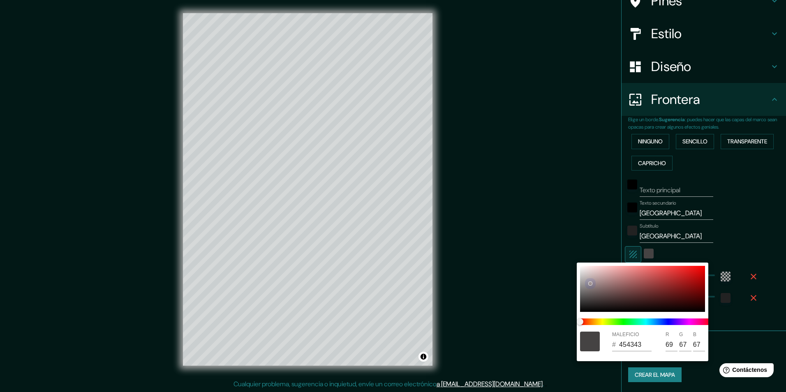
type input "201F1F"
type input "32"
type input "31"
type input "070707"
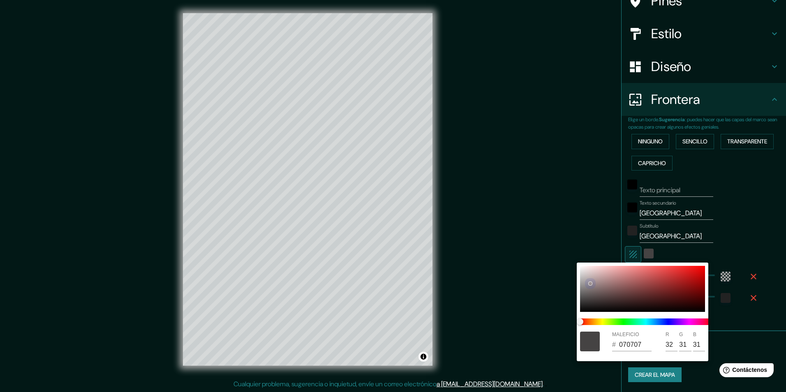
type input "7"
type input "000000"
type input "0"
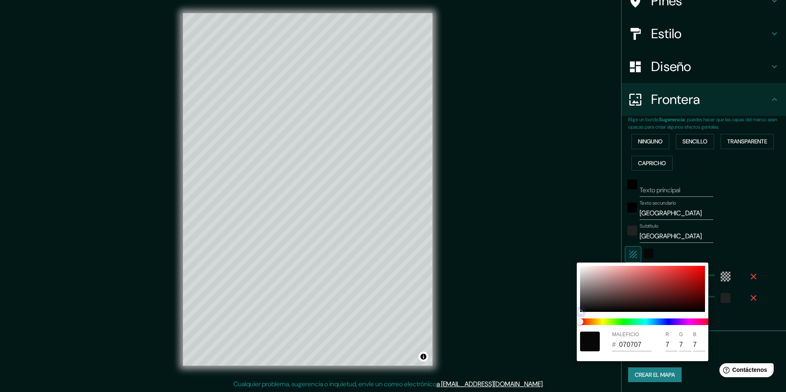
type input "0"
drag, startPoint x: 615, startPoint y: 280, endPoint x: 670, endPoint y: 262, distance: 57.4
click at [589, 309] on div at bounding box center [642, 289] width 125 height 46
type input "0B0B0B"
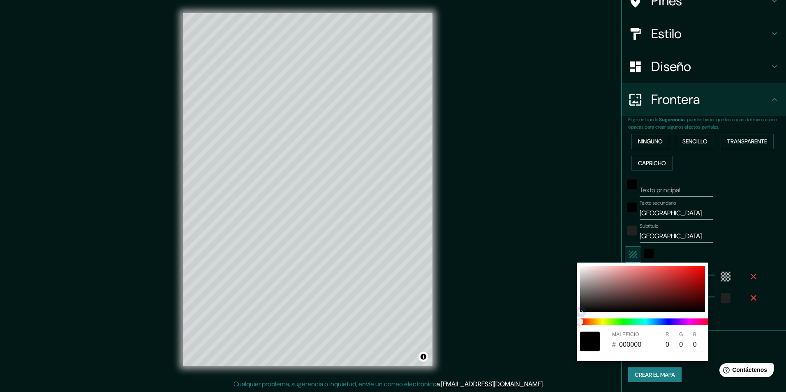
type input "11"
click at [742, 224] on div at bounding box center [393, 196] width 786 height 392
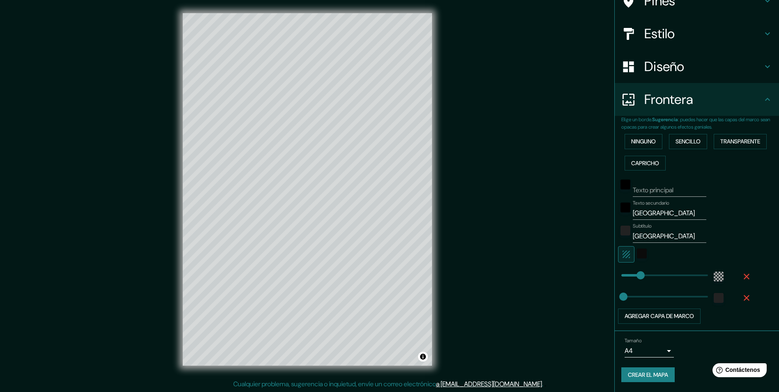
click at [622, 257] on icon "button" at bounding box center [627, 254] width 10 height 10
click at [324, 342] on div at bounding box center [324, 340] width 7 height 7
click at [662, 191] on input "Texto principal" at bounding box center [670, 190] width 74 height 13
type input "[GEOGRAPHIC_DATA]"
drag, startPoint x: 662, startPoint y: 213, endPoint x: 604, endPoint y: 217, distance: 58.9
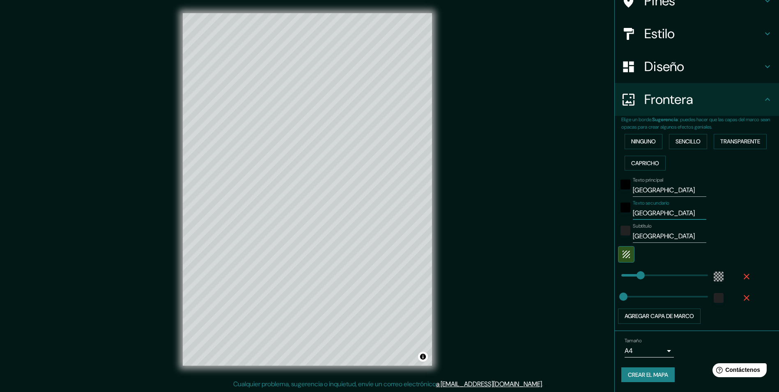
click at [604, 217] on div "Mappin Ubicación [GEOGRAPHIC_DATA], [GEOGRAPHIC_DATA], [GEOGRAPHIC_DATA], [PERS…" at bounding box center [389, 196] width 779 height 392
type input "[GEOGRAPHIC_DATA]"
drag, startPoint x: 676, startPoint y: 237, endPoint x: 598, endPoint y: 240, distance: 77.7
click at [598, 240] on div "Mappin Ubicación [GEOGRAPHIC_DATA], [GEOGRAPHIC_DATA], [GEOGRAPHIC_DATA], [PERS…" at bounding box center [389, 196] width 779 height 392
click at [742, 221] on div "Texto principal LONDRES Texto secundario [GEOGRAPHIC_DATA] Subtítulo Agregar ca…" at bounding box center [687, 249] width 131 height 150
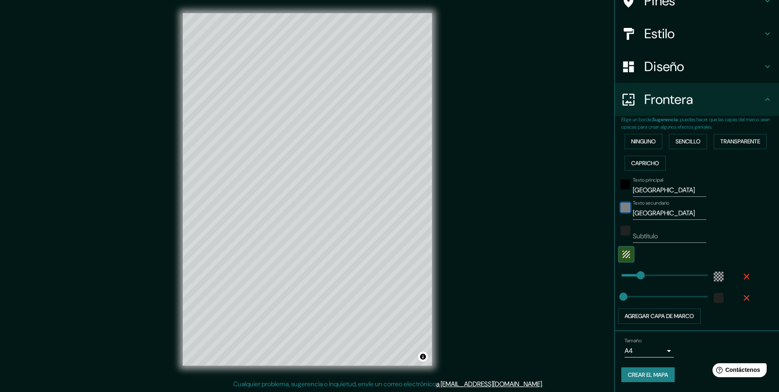
click at [621, 209] on div "negro" at bounding box center [626, 208] width 10 height 10
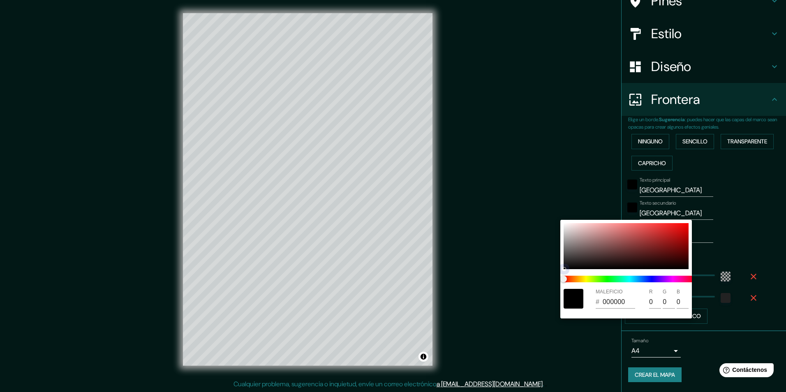
type input "534444"
type input "83"
type input "68"
type input "835555"
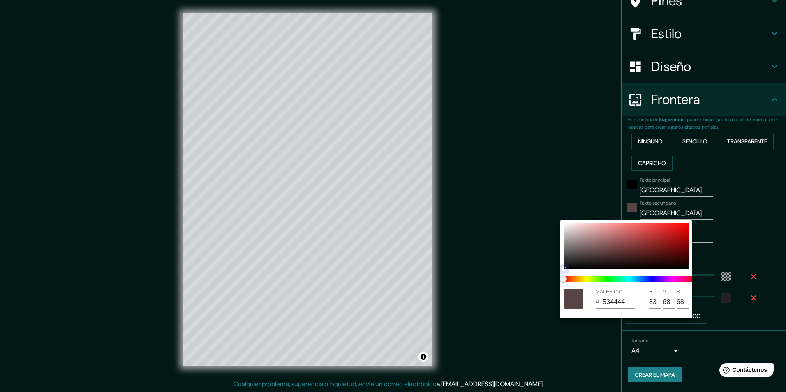
type input "131"
type input "85"
type input "855555"
type input "133"
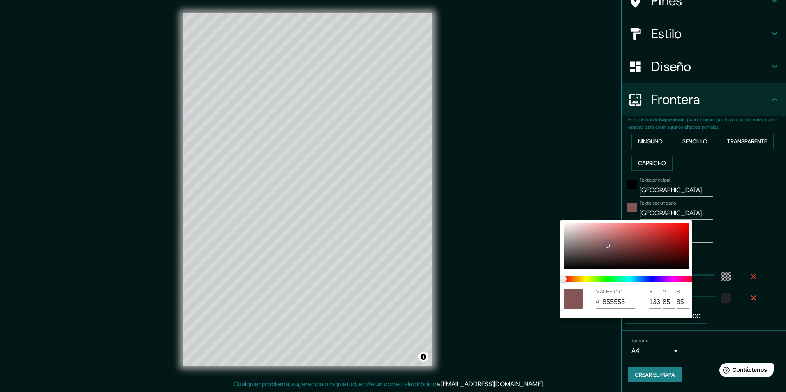
drag, startPoint x: 572, startPoint y: 257, endPoint x: 613, endPoint y: 242, distance: 44.1
click at [611, 243] on div at bounding box center [625, 246] width 125 height 46
type input "915959"
type input "145"
type input "89"
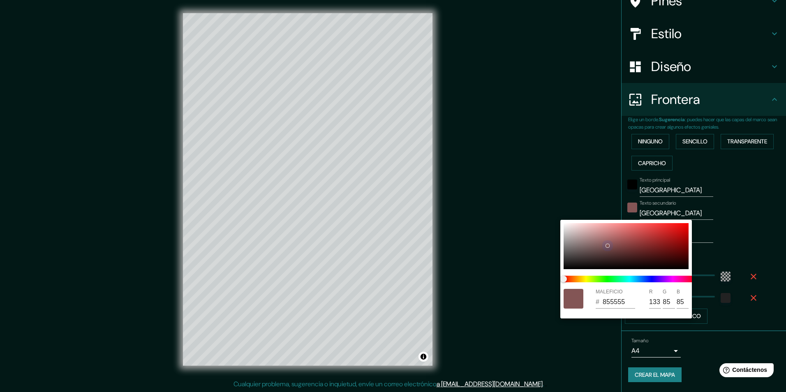
type input "89"
drag, startPoint x: 613, startPoint y: 242, endPoint x: 633, endPoint y: 241, distance: 19.3
click at [614, 242] on div at bounding box center [612, 243] width 4 height 4
type input "985A5A"
type input "152"
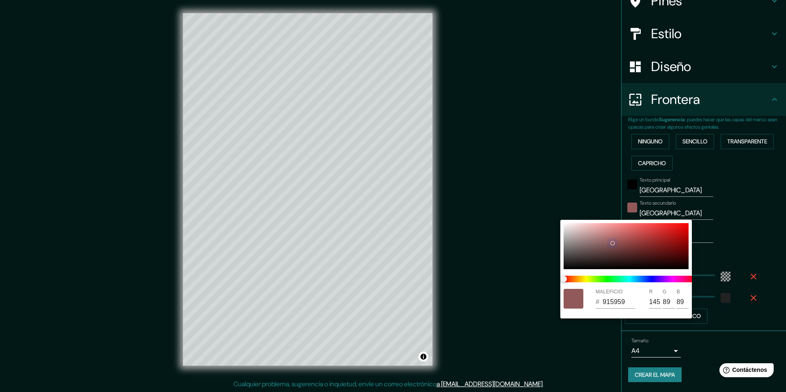
type input "90"
type input "8A2F2F"
type input "138"
drag, startPoint x: 633, startPoint y: 241, endPoint x: 671, endPoint y: 241, distance: 37.8
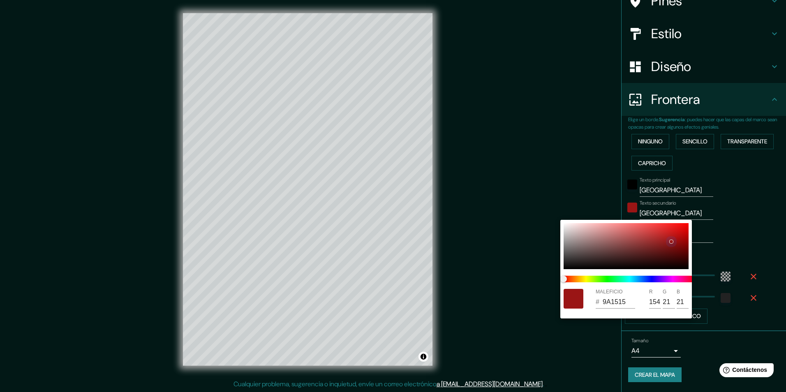
click at [671, 241] on div at bounding box center [625, 246] width 125 height 46
click at [746, 219] on div at bounding box center [393, 196] width 786 height 392
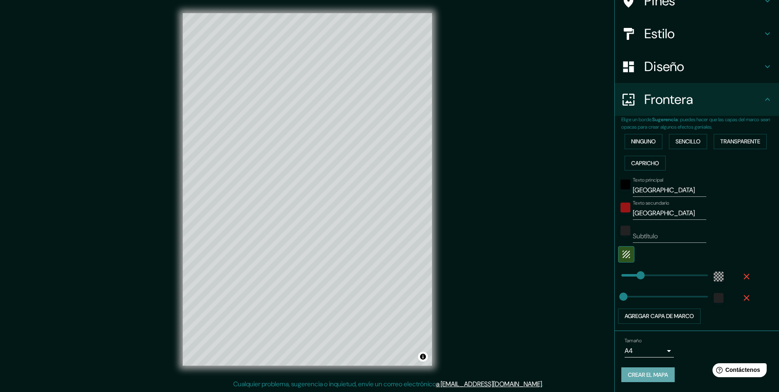
click at [634, 375] on font "Crear el mapa" at bounding box center [648, 375] width 40 height 10
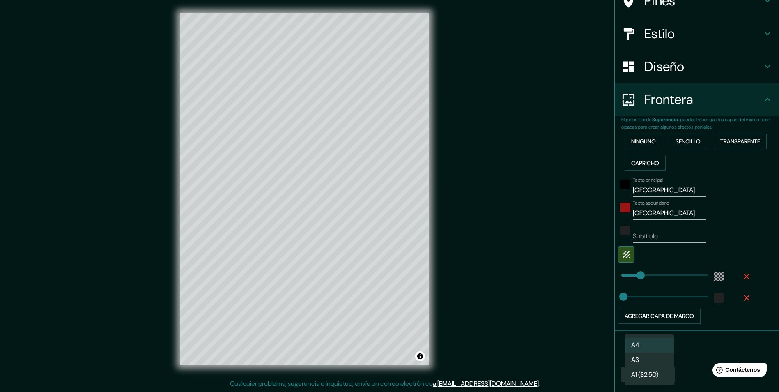
click at [664, 347] on body "Mappin Ubicación [GEOGRAPHIC_DATA], [GEOGRAPHIC_DATA], [GEOGRAPHIC_DATA], [PERS…" at bounding box center [389, 196] width 779 height 392
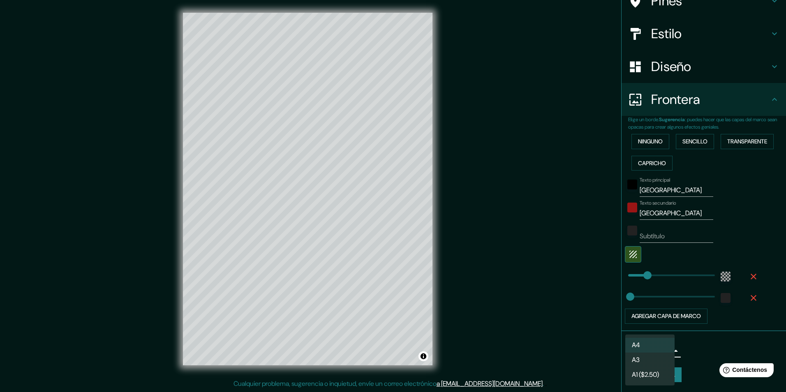
click at [654, 358] on li "A3" at bounding box center [649, 360] width 49 height 15
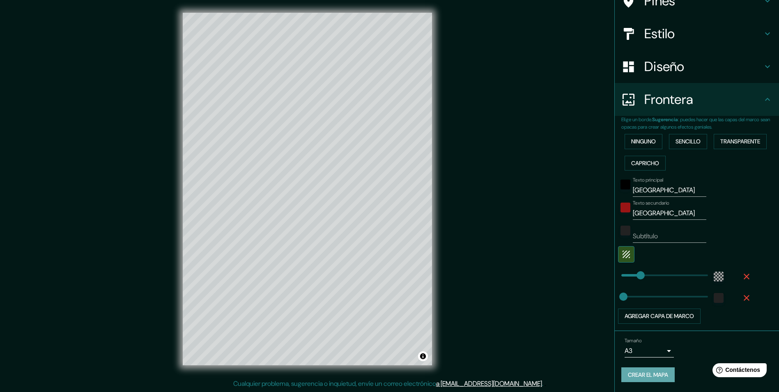
click at [659, 371] on font "Crear el mapa" at bounding box center [648, 375] width 40 height 10
click at [664, 349] on body "Mappin Ubicación [GEOGRAPHIC_DATA], [GEOGRAPHIC_DATA], [GEOGRAPHIC_DATA], [PERS…" at bounding box center [389, 196] width 779 height 392
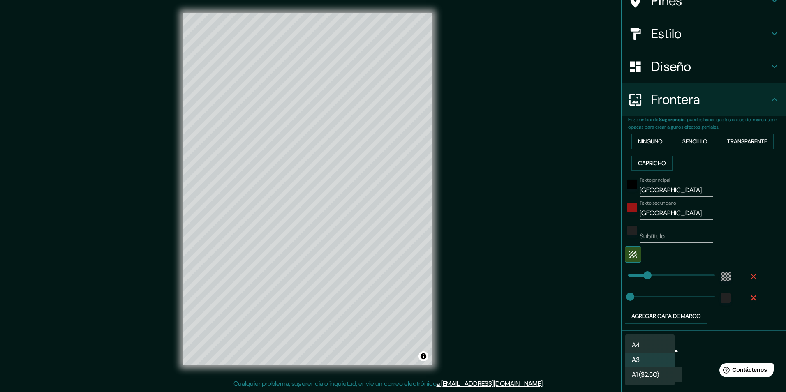
click at [643, 346] on li "A4" at bounding box center [649, 345] width 49 height 15
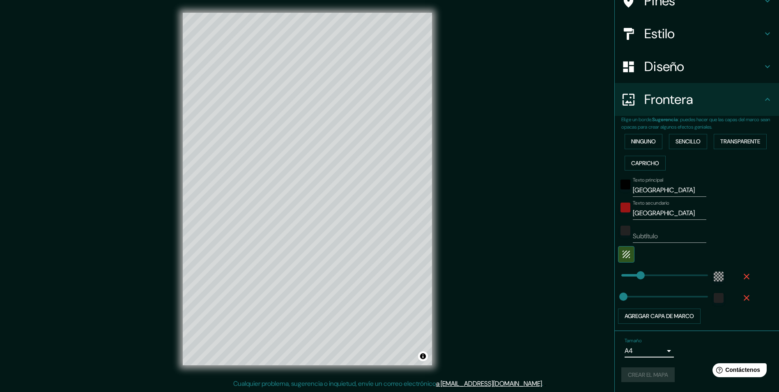
click at [661, 351] on body "Mappin Ubicación [GEOGRAPHIC_DATA], [GEOGRAPHIC_DATA], [GEOGRAPHIC_DATA], [PERS…" at bounding box center [389, 196] width 779 height 392
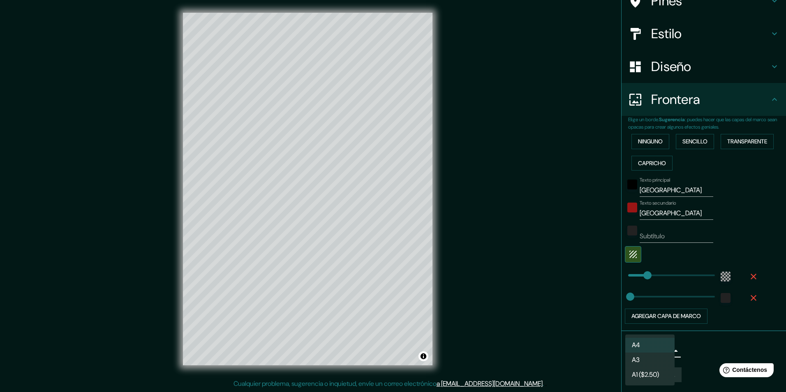
click at [705, 341] on div at bounding box center [393, 196] width 786 height 392
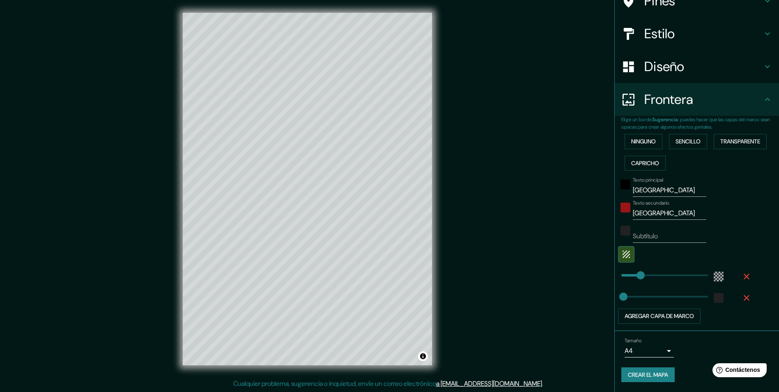
click at [656, 377] on font "Crear el mapa" at bounding box center [648, 375] width 40 height 10
click at [638, 370] on font "Crear el mapa" at bounding box center [648, 375] width 40 height 10
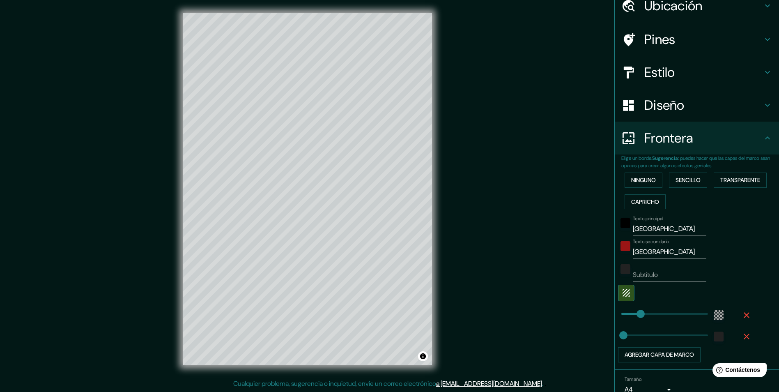
scroll to position [0, 0]
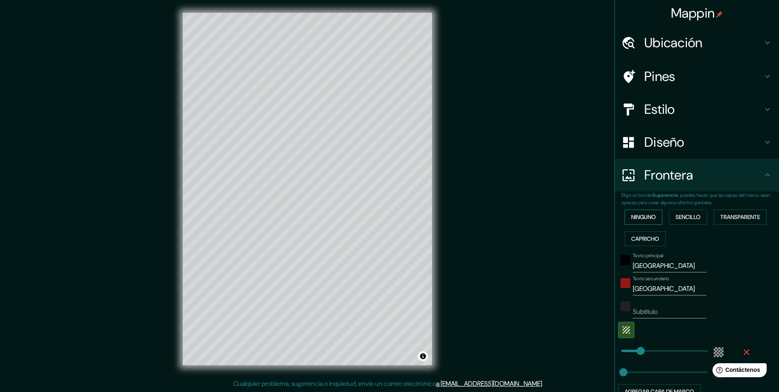
click at [649, 217] on font "Ninguno" at bounding box center [643, 217] width 25 height 10
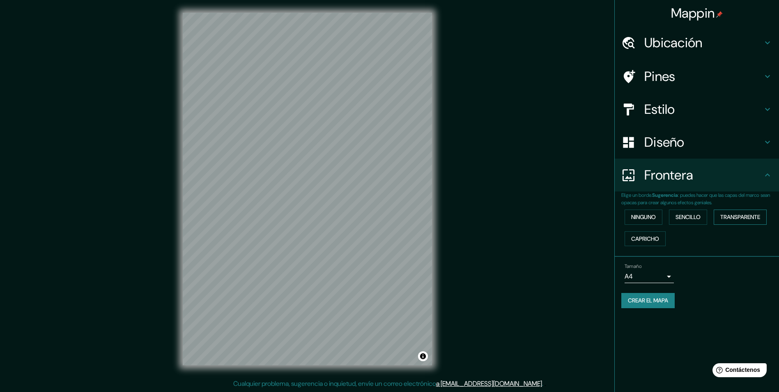
click at [744, 220] on font "Transparente" at bounding box center [741, 217] width 40 height 10
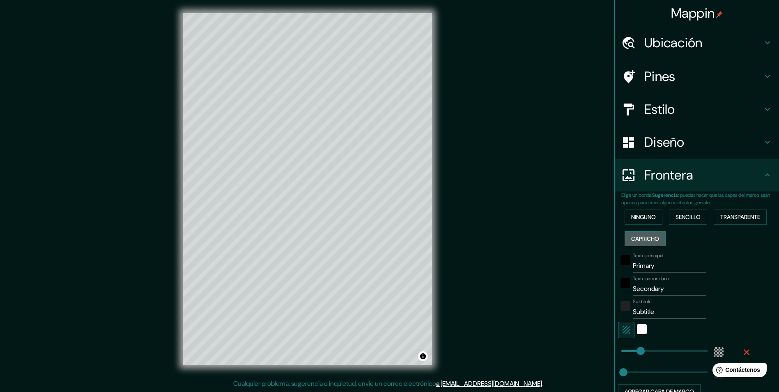
click at [646, 237] on font "Capricho" at bounding box center [645, 239] width 28 height 10
click at [642, 213] on font "Ninguno" at bounding box center [643, 217] width 25 height 10
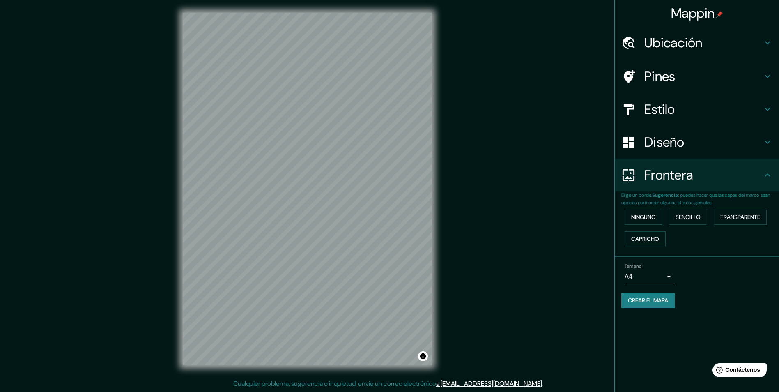
click at [733, 145] on h4 "Diseño" at bounding box center [704, 142] width 118 height 16
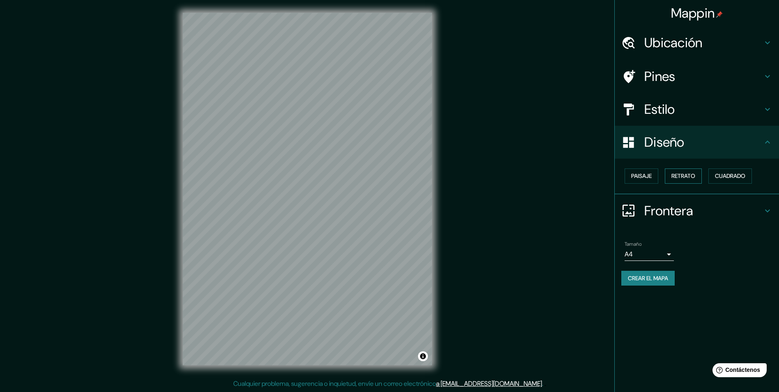
click at [694, 180] on font "Retrato" at bounding box center [684, 176] width 24 height 10
click at [737, 177] on font "Cuadrado" at bounding box center [730, 176] width 30 height 10
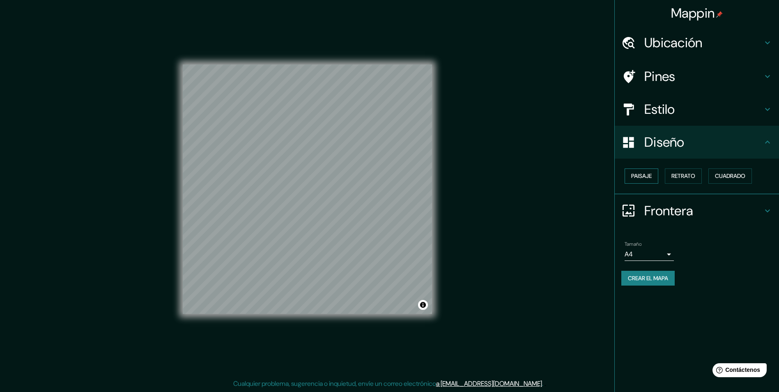
click at [653, 181] on button "Paisaje" at bounding box center [642, 175] width 34 height 15
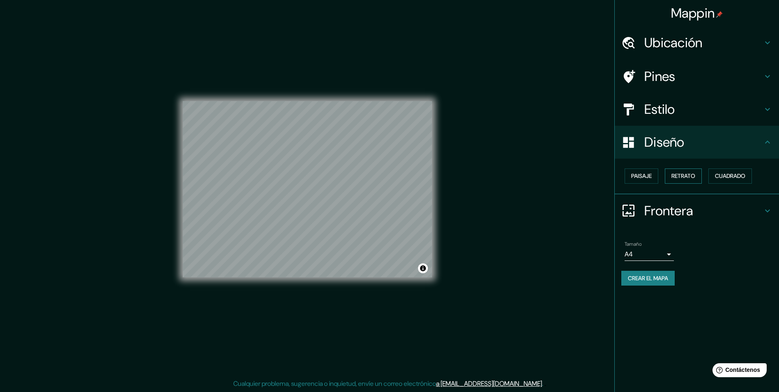
click at [671, 179] on button "Retrato" at bounding box center [683, 175] width 37 height 15
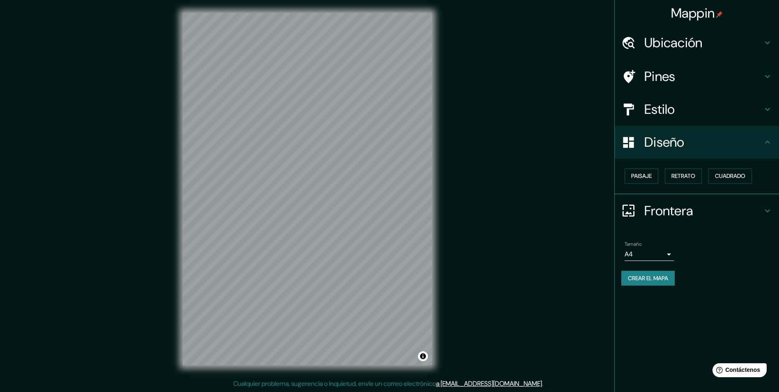
click at [747, 115] on h4 "Estilo" at bounding box center [704, 109] width 118 height 16
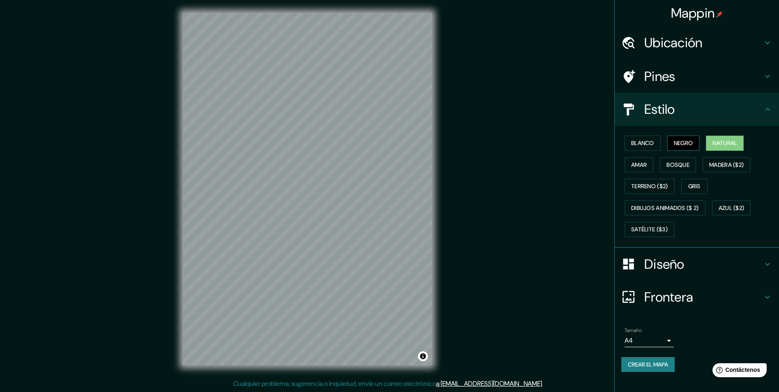
click at [685, 143] on font "Negro" at bounding box center [683, 143] width 19 height 10
click at [642, 164] on font "Amar" at bounding box center [639, 165] width 16 height 10
click at [680, 166] on font "Bosque" at bounding box center [678, 165] width 23 height 10
click at [724, 163] on font "Madera ($2)" at bounding box center [727, 165] width 35 height 10
click at [641, 184] on font "Terreno ($2)" at bounding box center [649, 186] width 37 height 10
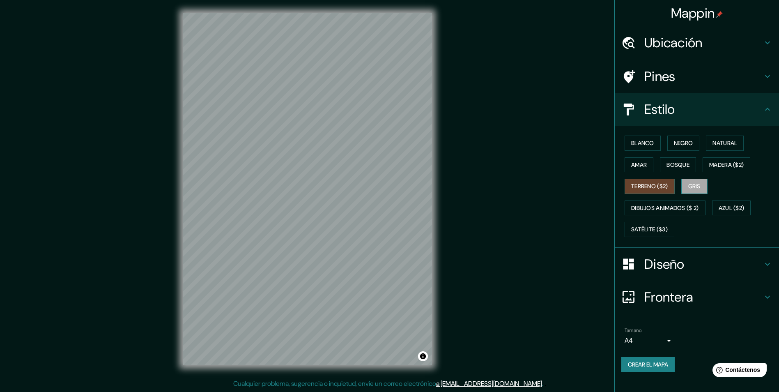
click at [687, 183] on button "Gris" at bounding box center [695, 186] width 26 height 15
